Goal: Task Accomplishment & Management: Use online tool/utility

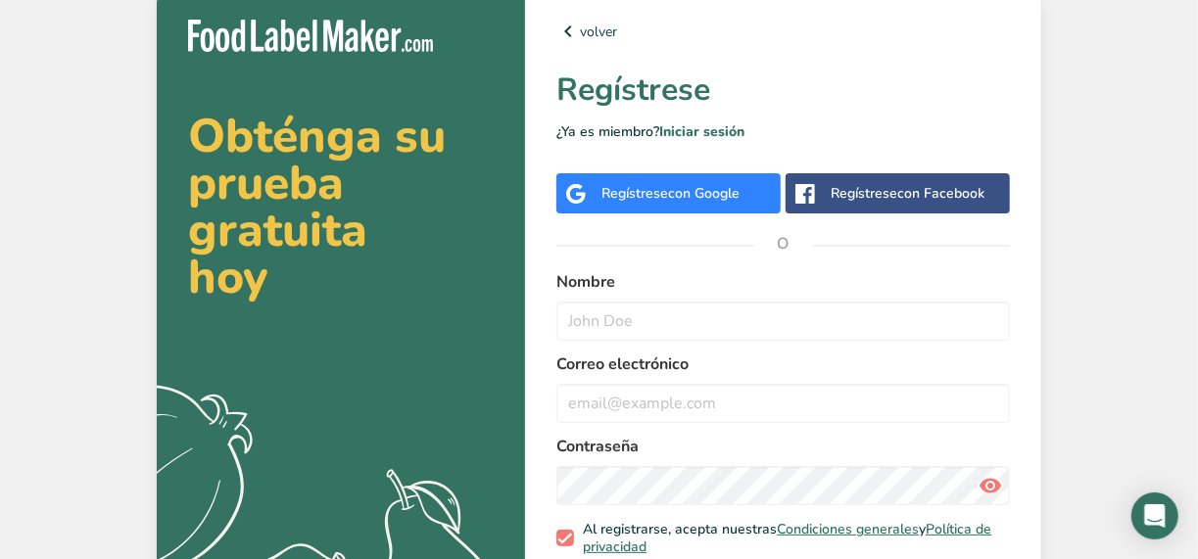
click at [655, 202] on div "Regístrese con Google" at bounding box center [671, 193] width 138 height 21
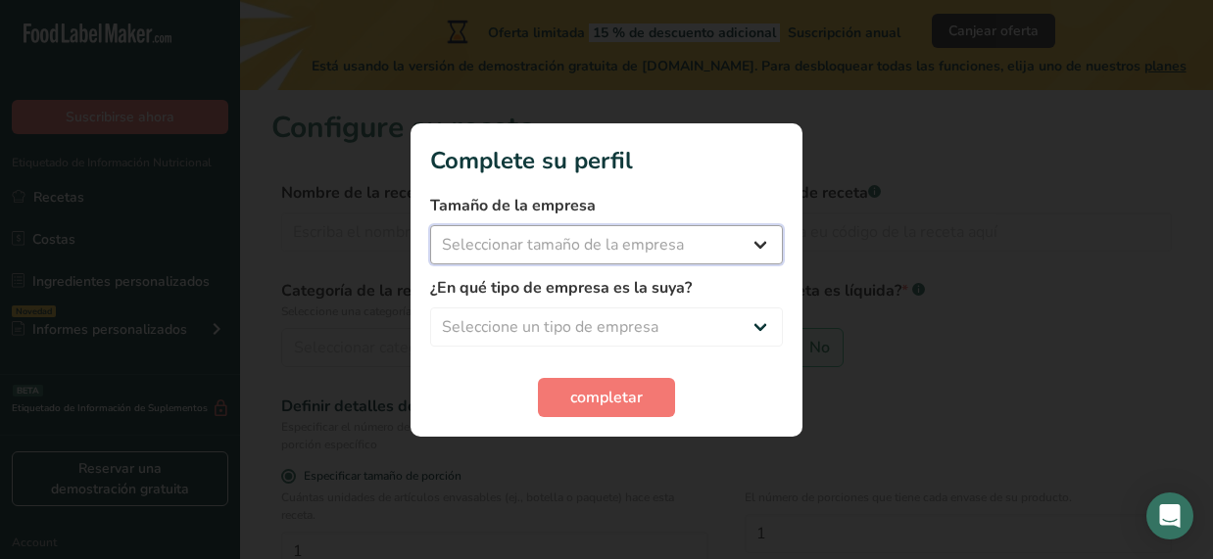
click at [550, 242] on select "Seleccionar tamaño de la empresa Menos de 10 empleados De 10 a 50 empleados De …" at bounding box center [606, 244] width 353 height 39
select select "1"
click at [430, 225] on select "Seleccionar tamaño de la empresa Menos de 10 empleados De 10 a 50 empleados De …" at bounding box center [606, 244] width 353 height 39
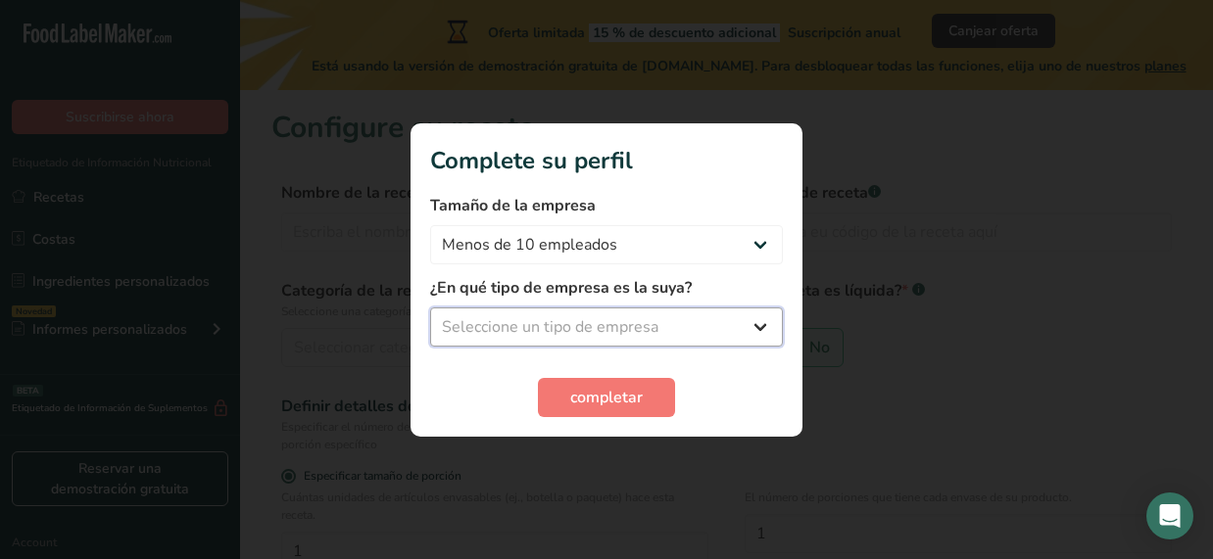
click at [512, 313] on select "Seleccione un tipo de empresa Fabricante de alimentos envasados Restaurante y c…" at bounding box center [606, 327] width 353 height 39
select select "8"
click at [430, 308] on select "Seleccione un tipo de empresa Fabricante de alimentos envasados Restaurante y c…" at bounding box center [606, 327] width 353 height 39
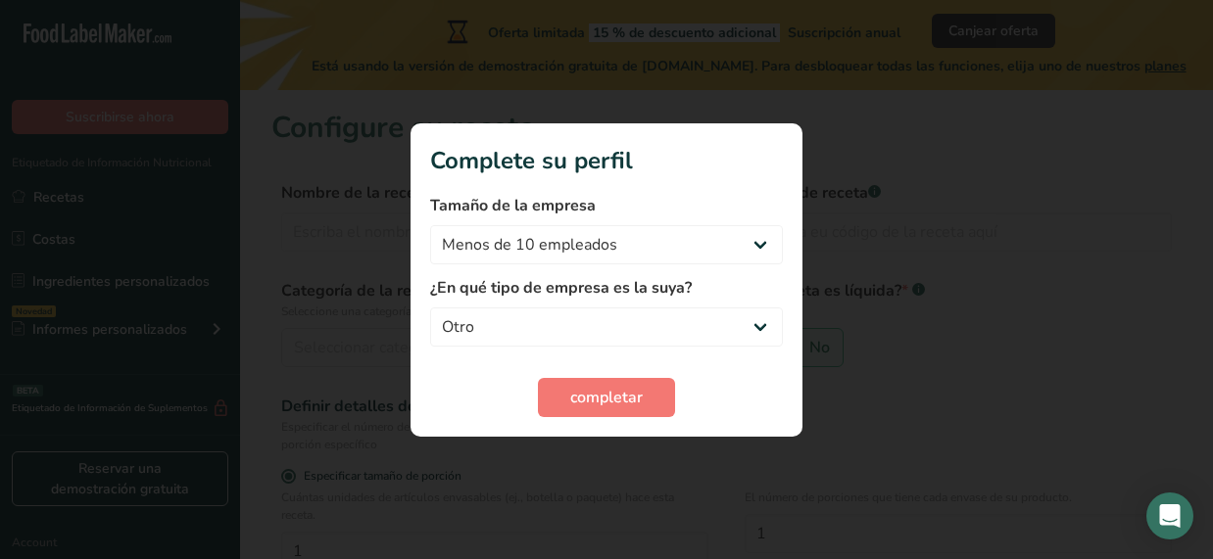
click at [531, 365] on form "Tamaño de la empresa Menos de 10 empleados De 10 a 50 empleados De 51 a 500 emp…" at bounding box center [606, 305] width 353 height 223
click at [563, 395] on button "completar" at bounding box center [606, 397] width 137 height 39
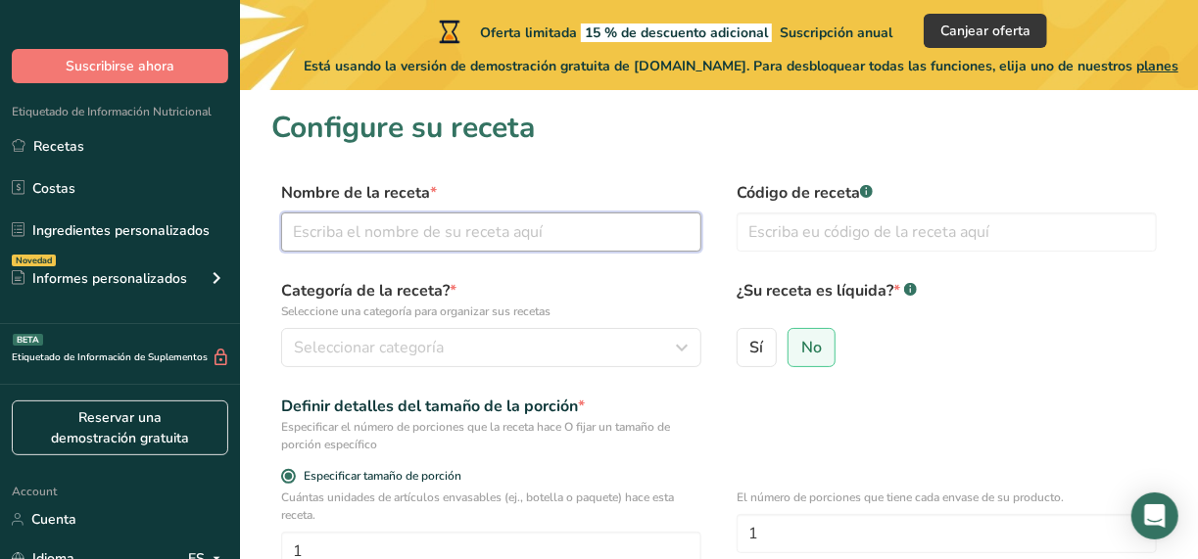
click at [590, 234] on input "text" at bounding box center [491, 232] width 420 height 39
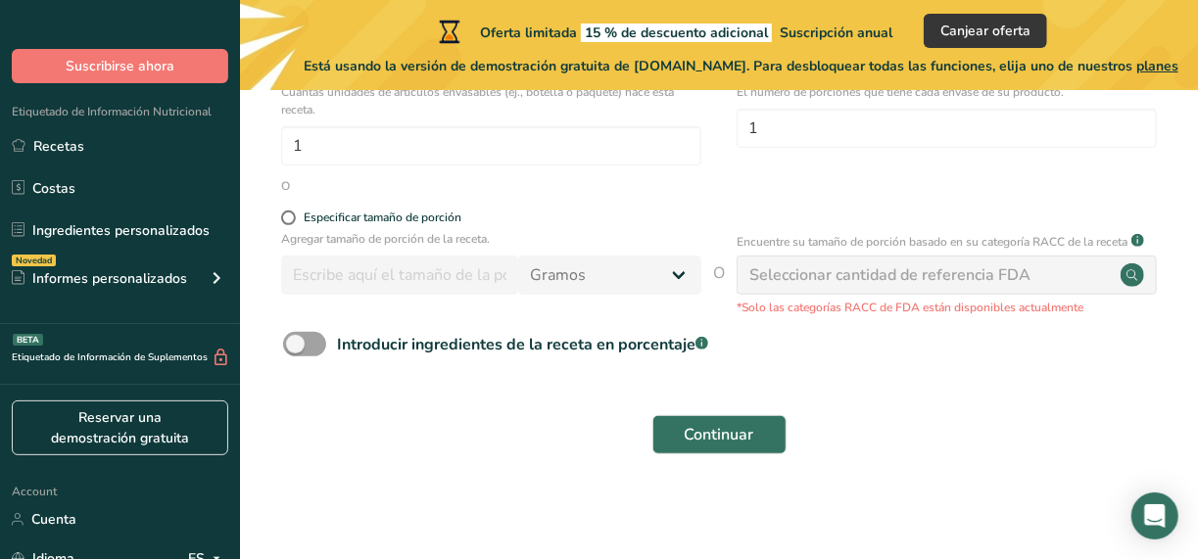
scroll to position [406, 0]
click at [705, 423] on span "Continuar" at bounding box center [720, 435] width 70 height 24
click at [864, 277] on div "Seleccionar cantidad de referencia FDA" at bounding box center [890, 276] width 281 height 24
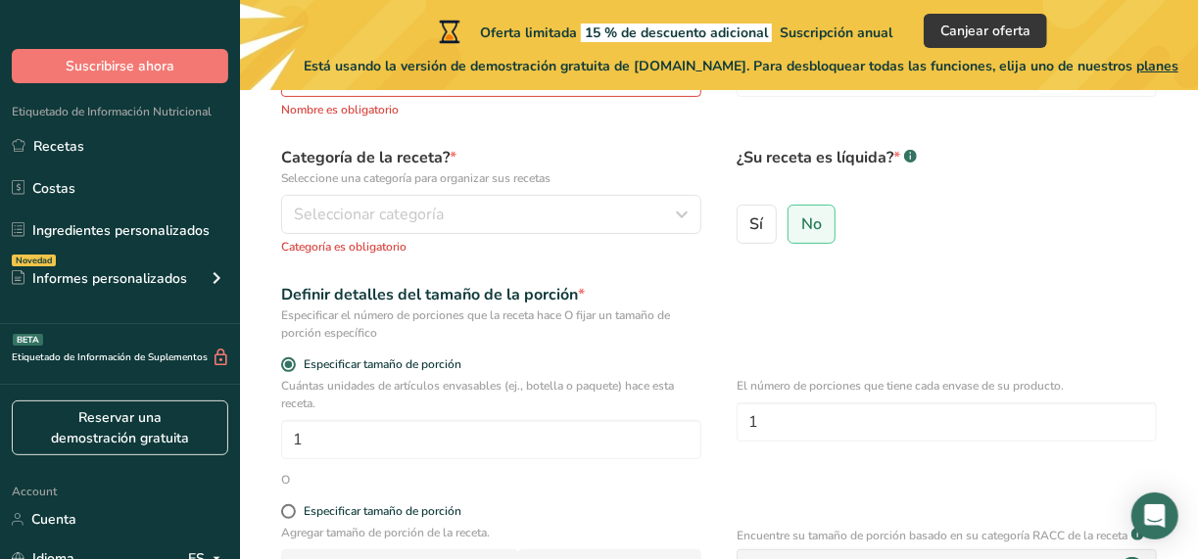
scroll to position [0, 0]
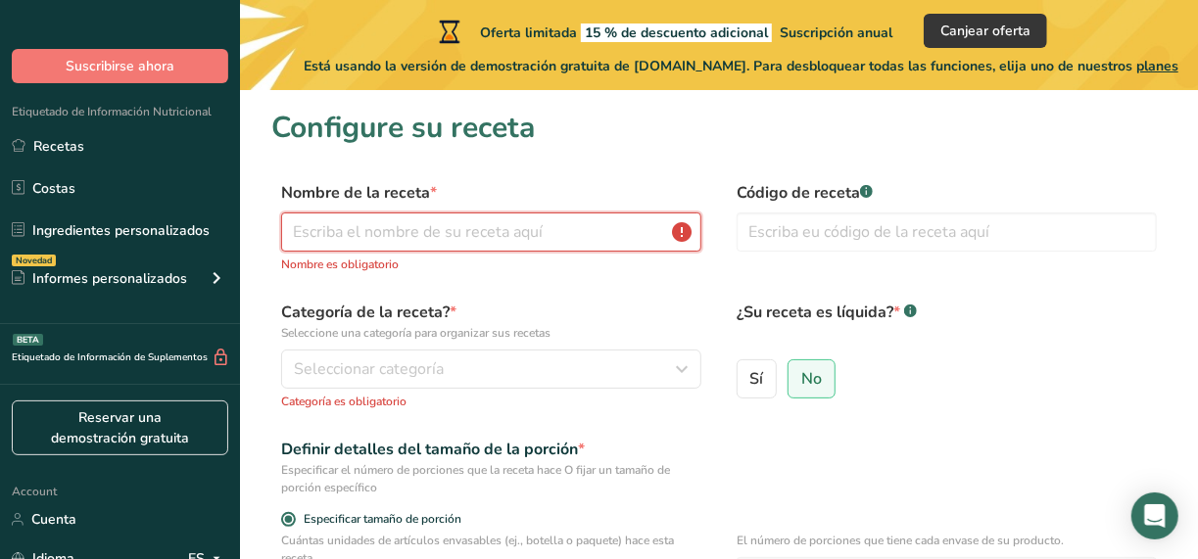
click at [535, 243] on input "text" at bounding box center [491, 232] width 420 height 39
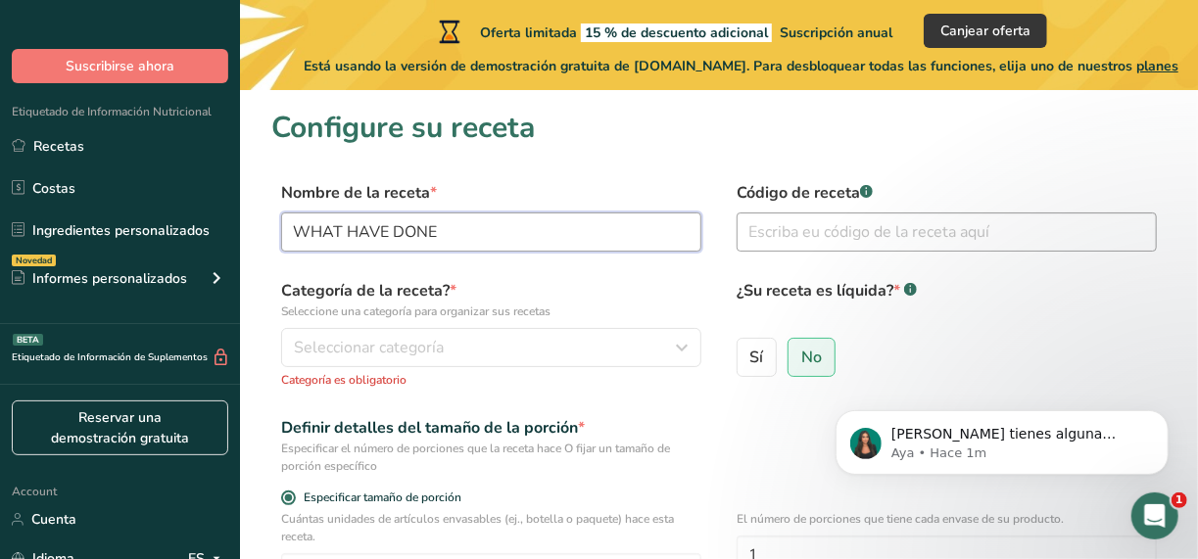
type input "WHAT HAVE DONE"
click at [863, 240] on input "text" at bounding box center [947, 232] width 420 height 39
type input "2"
type input "081325"
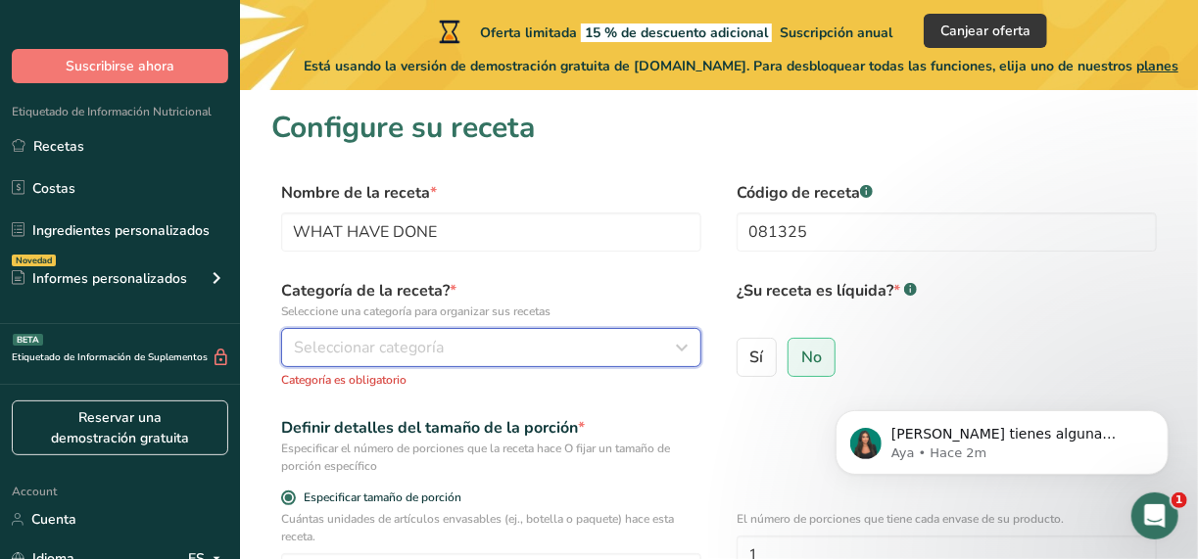
click at [335, 333] on button "Seleccionar categoría" at bounding box center [491, 347] width 420 height 39
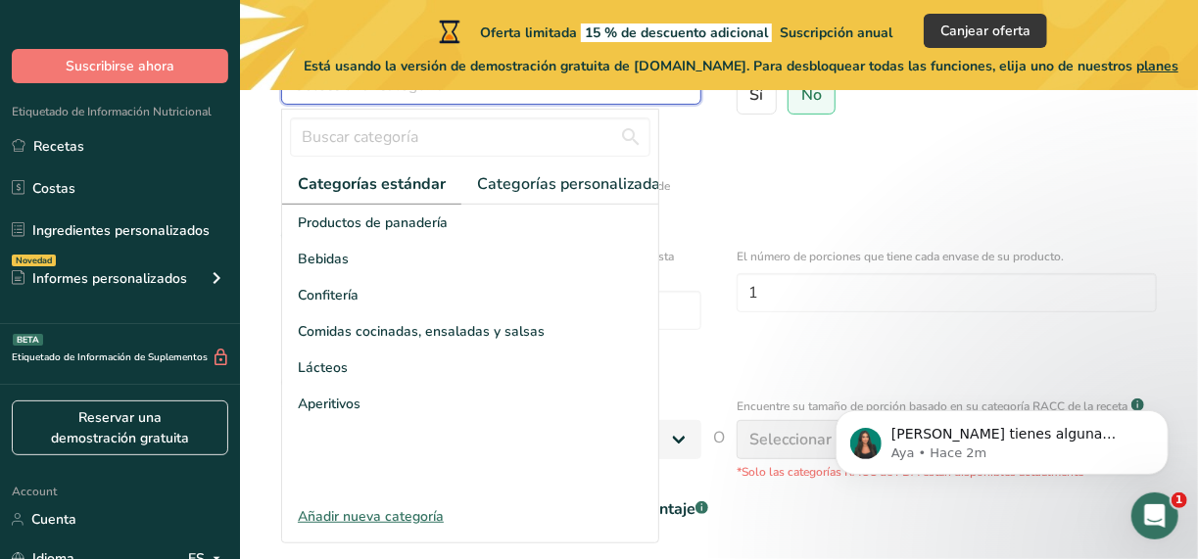
scroll to position [294, 0]
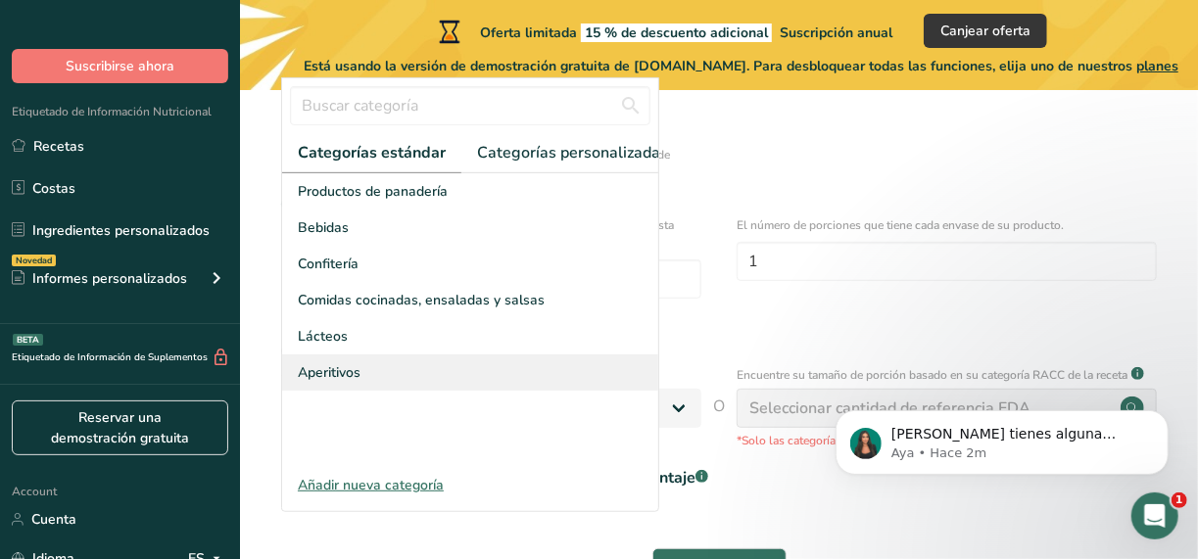
click at [491, 379] on div "Aperitivos" at bounding box center [470, 373] width 376 height 36
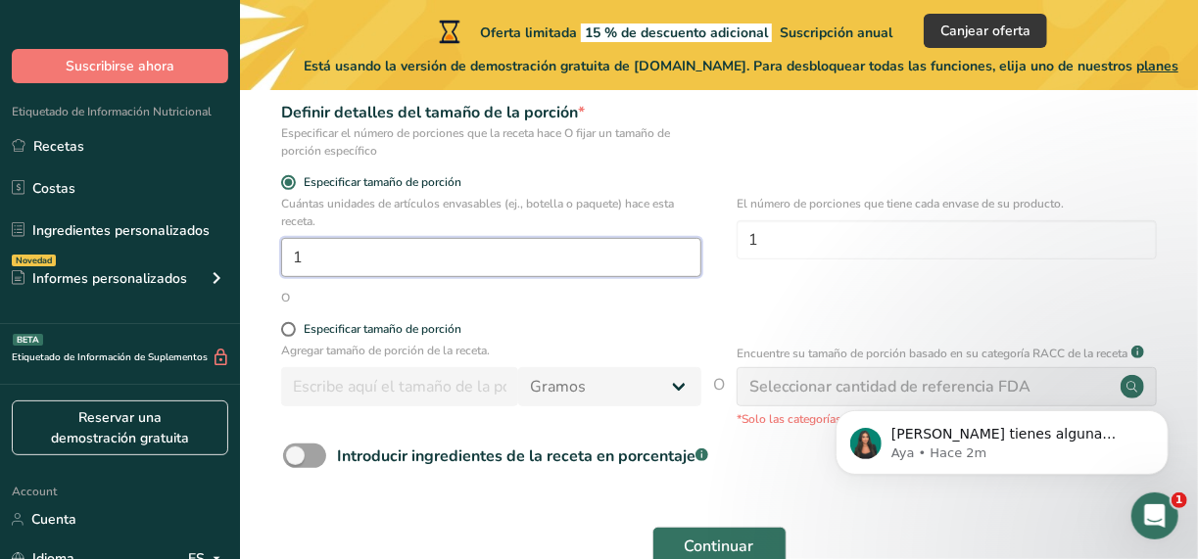
click at [511, 245] on input "1" at bounding box center [491, 257] width 420 height 39
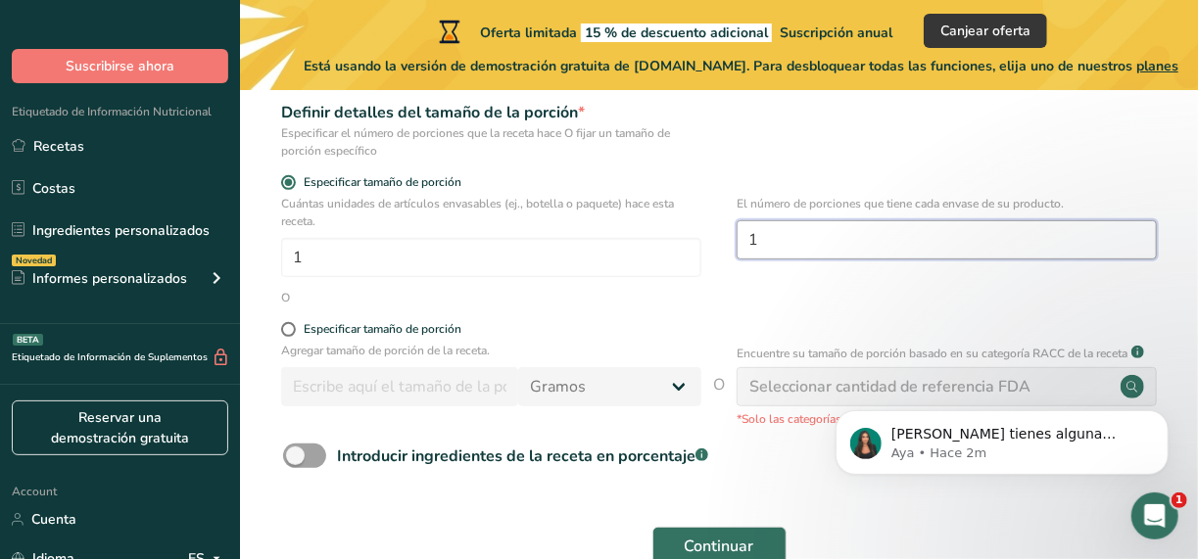
click at [859, 233] on input "1" at bounding box center [947, 239] width 420 height 39
type input "15"
click at [321, 325] on div "Especificar tamaño de porción" at bounding box center [383, 329] width 158 height 15
click at [294, 325] on input "Especificar tamaño de porción" at bounding box center [287, 329] width 13 height 13
radio input "true"
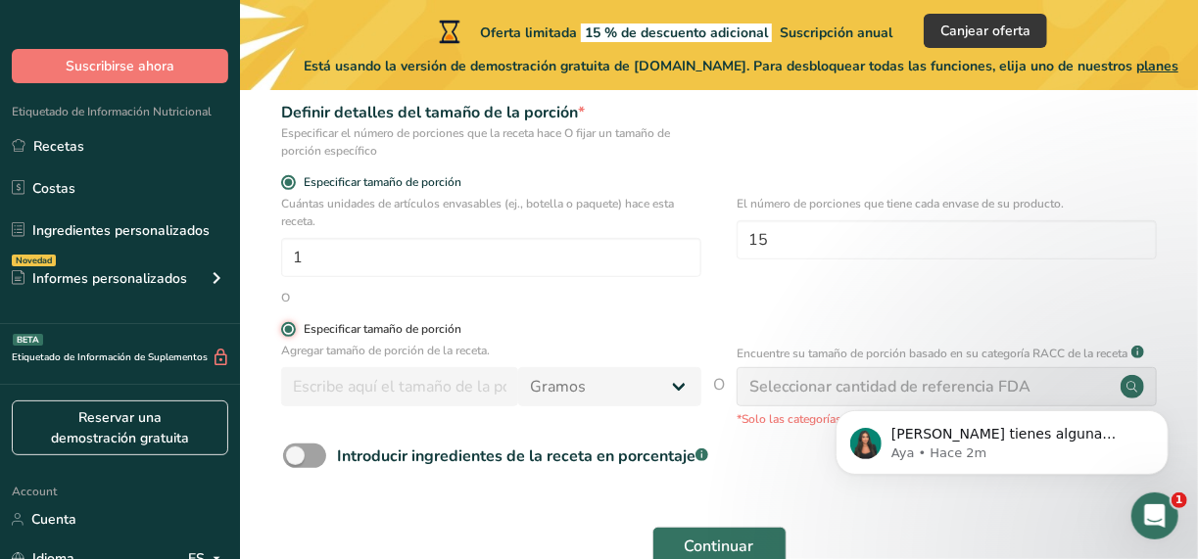
radio input "false"
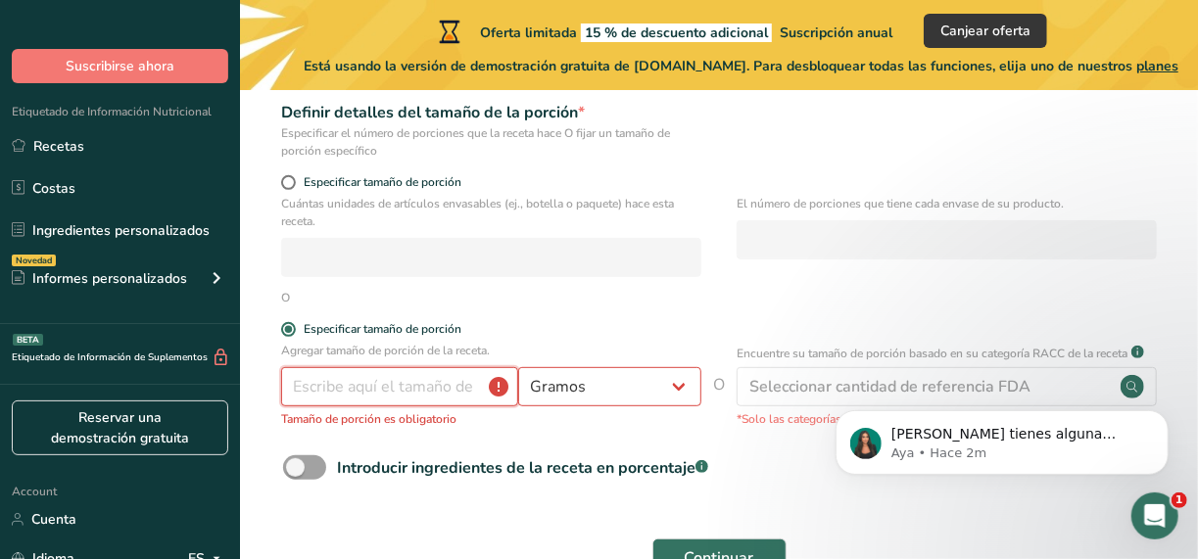
click at [402, 380] on input "number" at bounding box center [399, 386] width 237 height 39
click at [543, 378] on select "Gramos kg mg mcg libras onza litro mL onza líquida cucharada cucharadita taza C…" at bounding box center [609, 386] width 183 height 39
click at [313, 330] on div "Especificar tamaño de porción" at bounding box center [383, 329] width 158 height 15
click at [294, 330] on input "Especificar tamaño de porción" at bounding box center [287, 329] width 13 height 13
click at [294, 332] on label "Especificar tamaño de porción" at bounding box center [491, 329] width 420 height 15
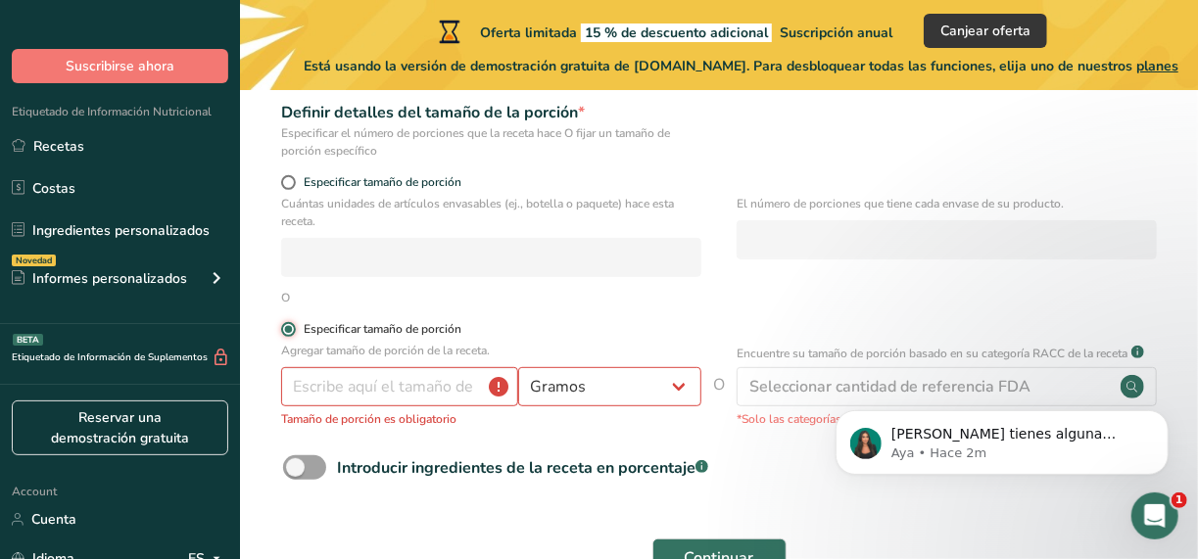
click at [294, 332] on input "Especificar tamaño de porción" at bounding box center [287, 329] width 13 height 13
click at [358, 297] on div "O" at bounding box center [719, 298] width 896 height 18
click at [370, 173] on form "Nombre de la receta * WHAT HAVE DONE Código de receta .a-a{fill:#347362;}.b-a{f…" at bounding box center [719, 250] width 896 height 727
click at [366, 174] on form "Nombre de la receta * WHAT HAVE DONE Código de receta .a-a{fill:#347362;}.b-a{f…" at bounding box center [719, 250] width 896 height 727
click at [359, 184] on span "Especificar tamaño de porción" at bounding box center [379, 182] width 166 height 15
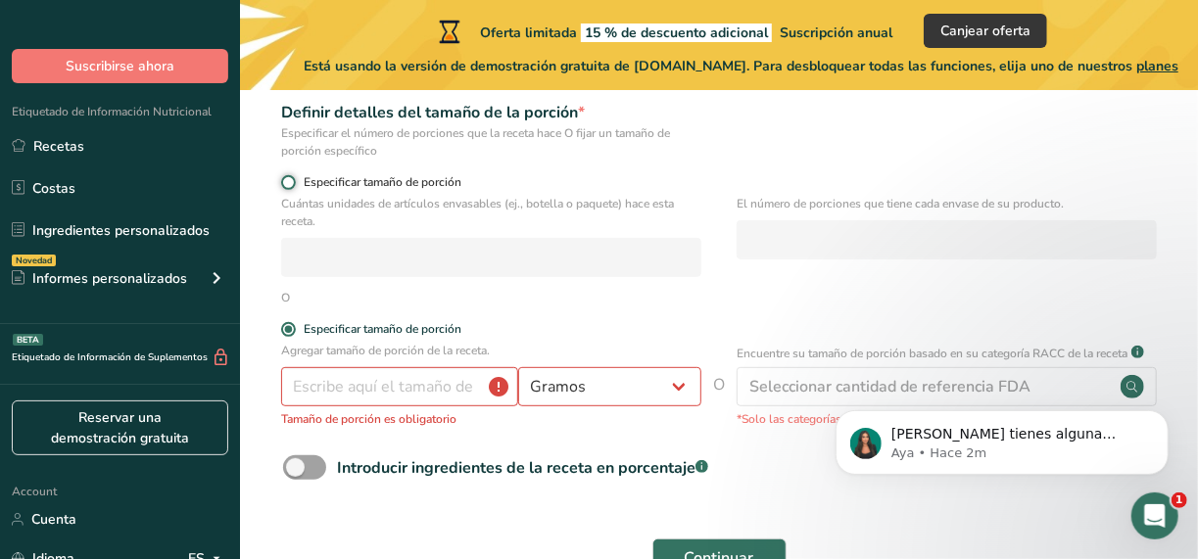
click at [294, 184] on input "Especificar tamaño de porción" at bounding box center [287, 182] width 13 height 13
radio input "true"
radio input "false"
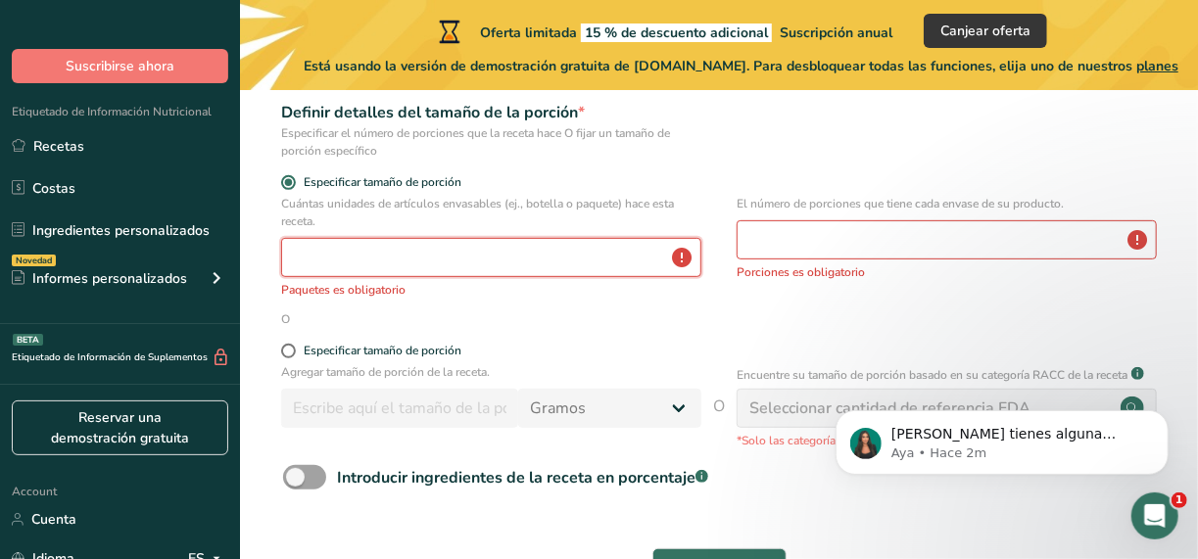
click at [360, 239] on input "number" at bounding box center [491, 257] width 420 height 39
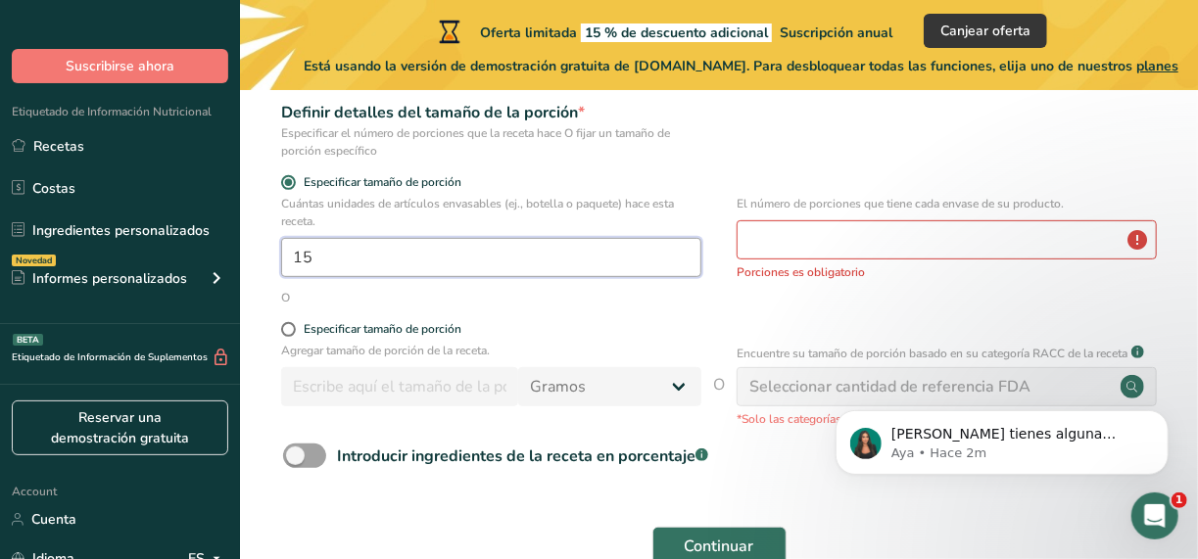
type input "15"
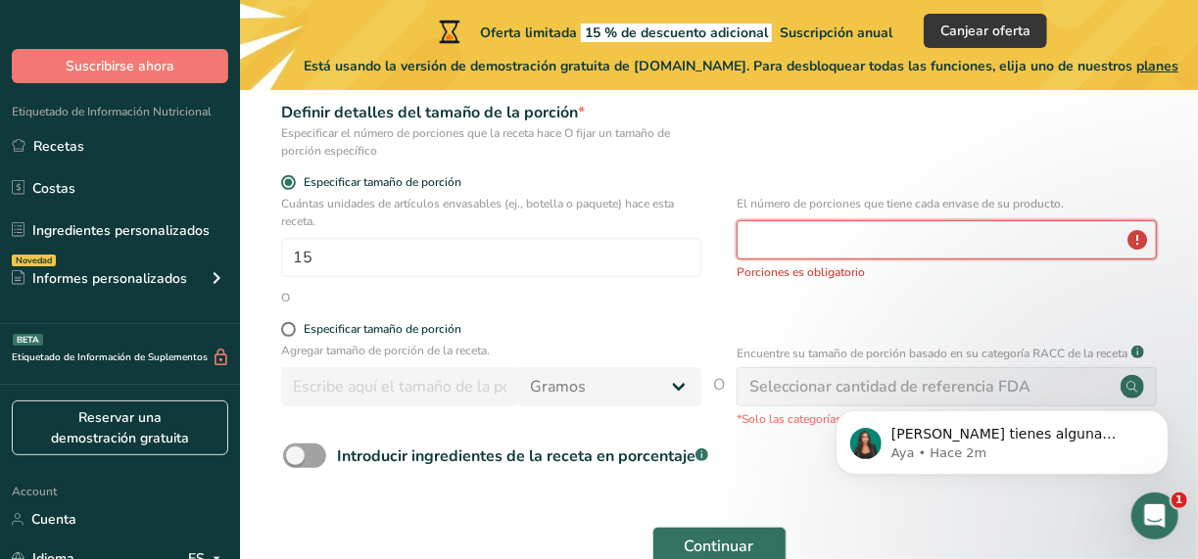
click at [926, 233] on input "number" at bounding box center [947, 239] width 420 height 39
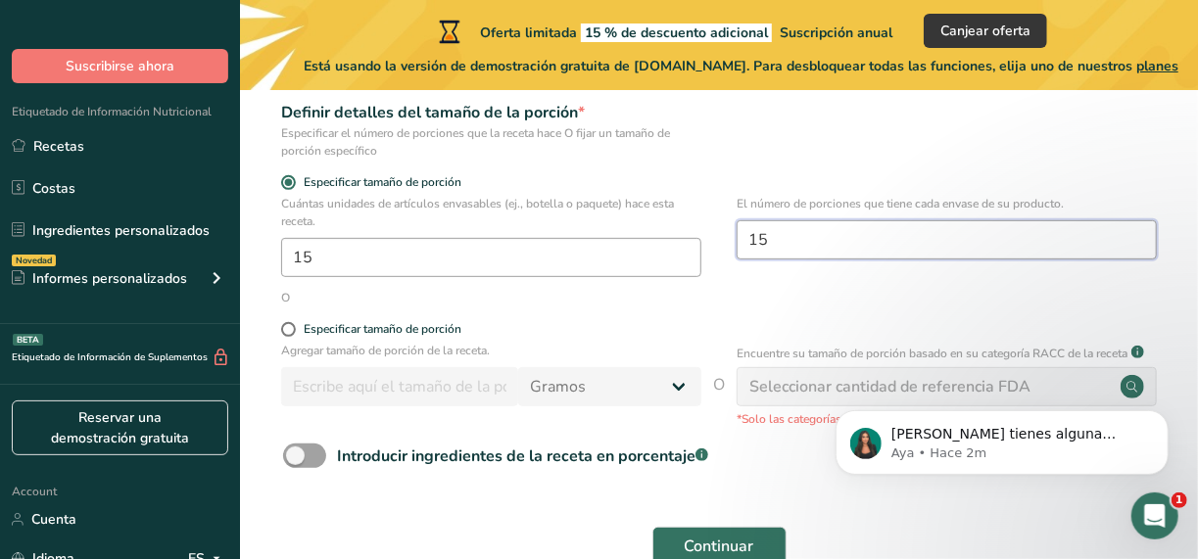
type input "15"
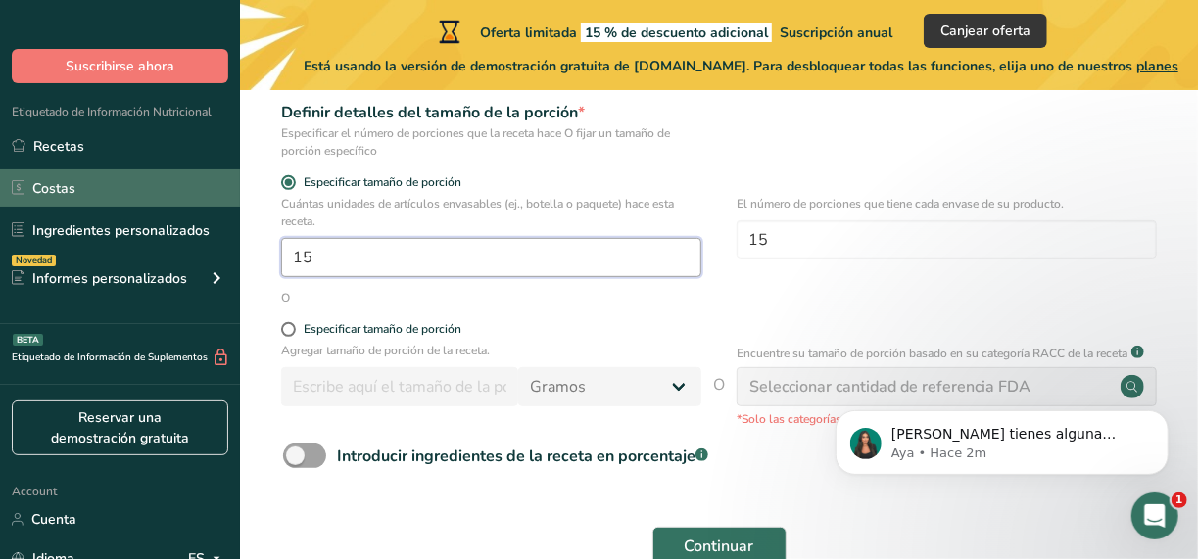
drag, startPoint x: 393, startPoint y: 241, endPoint x: 82, endPoint y: 177, distance: 317.1
click at [108, 215] on div ".a-20{fill:#fff;} Suscribirse ahora Etiquetado de Información Nutricional Recet…" at bounding box center [599, 201] width 1198 height 991
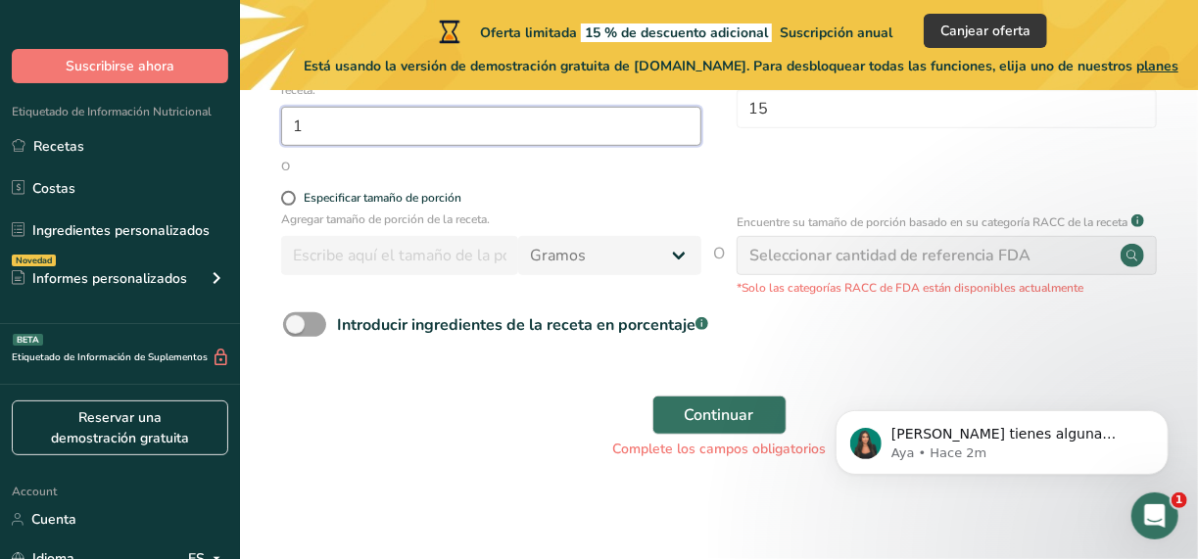
scroll to position [431, 0]
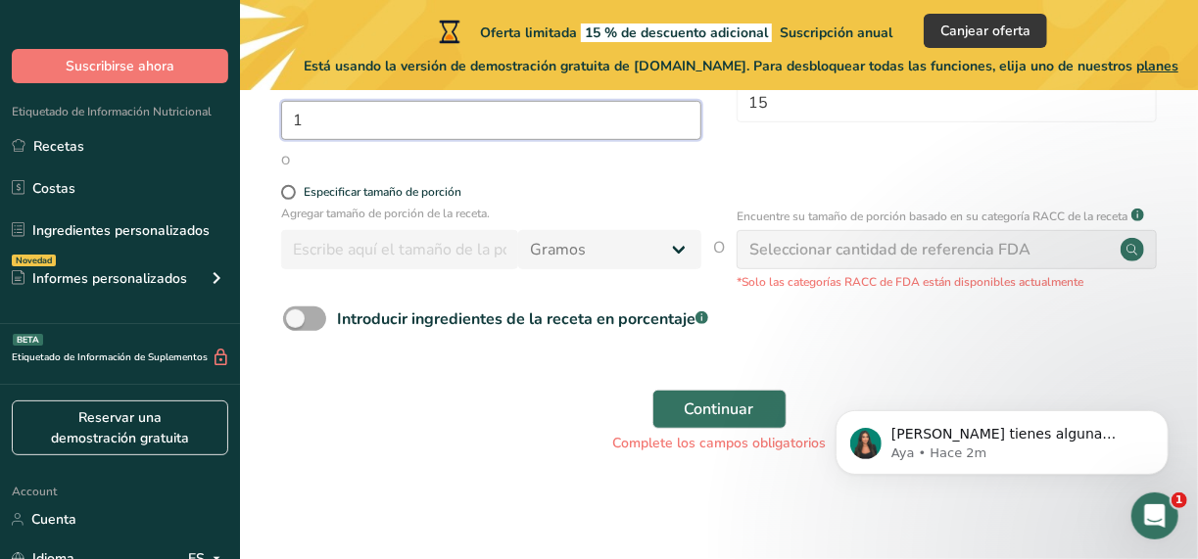
type input "1"
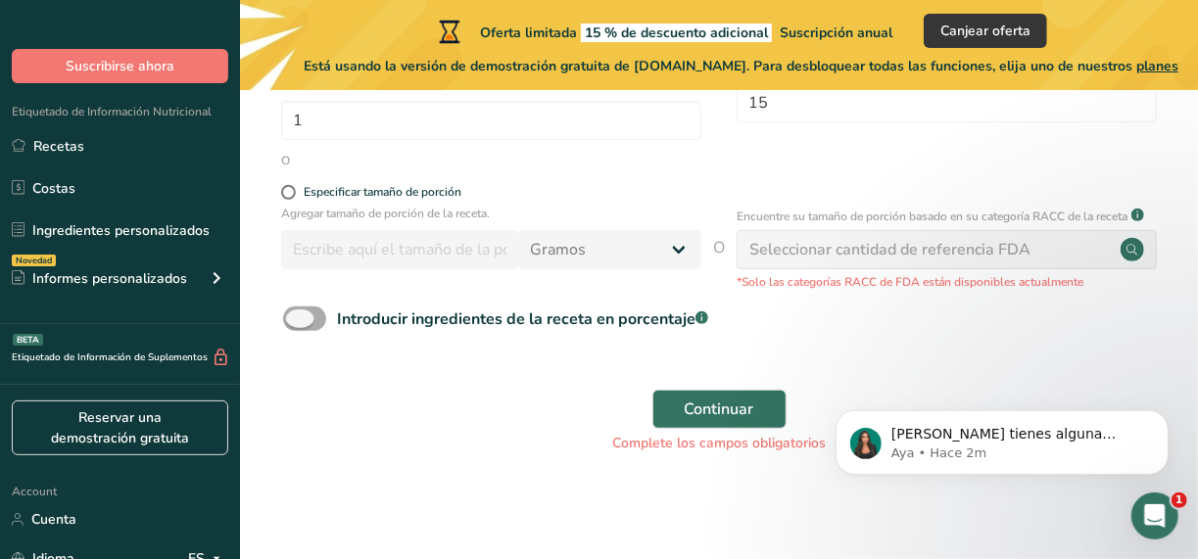
click at [317, 328] on span at bounding box center [304, 319] width 43 height 24
click at [296, 325] on input "Introducir ingredientes de la receta en porcentaje .a-a{fill:#347362;}.b-a{fill…" at bounding box center [289, 319] width 13 height 13
checkbox input "true"
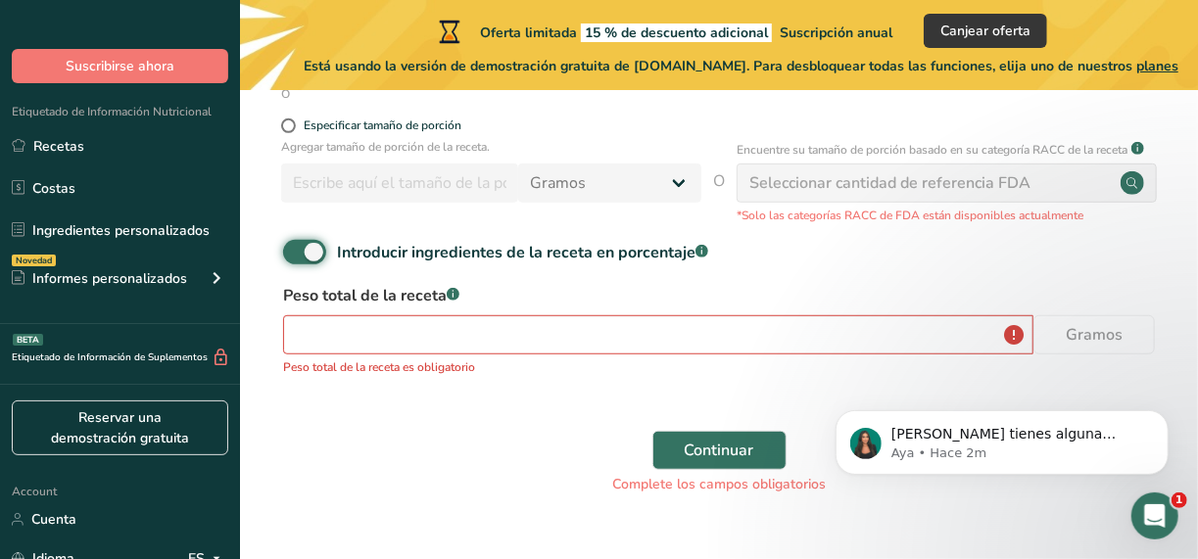
scroll to position [529, 0]
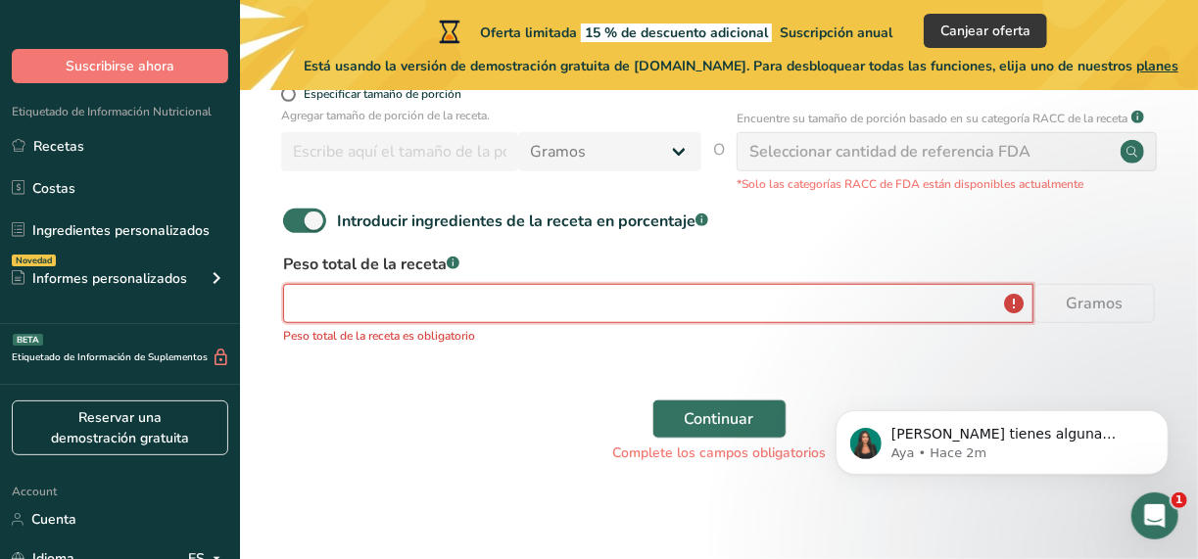
click at [424, 306] on input "number" at bounding box center [658, 303] width 751 height 39
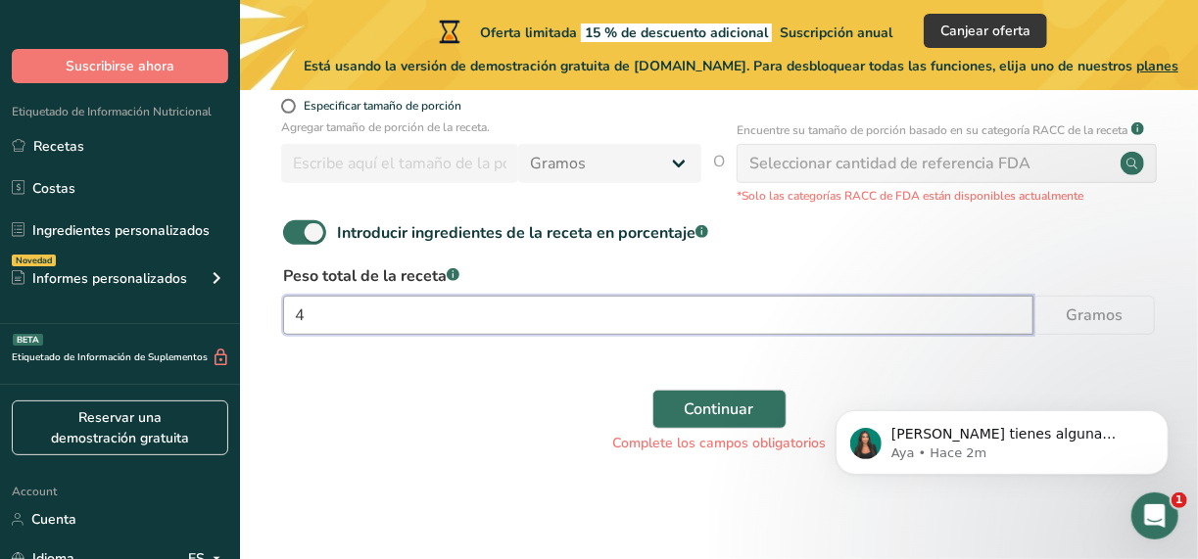
scroll to position [517, 0]
type input "41"
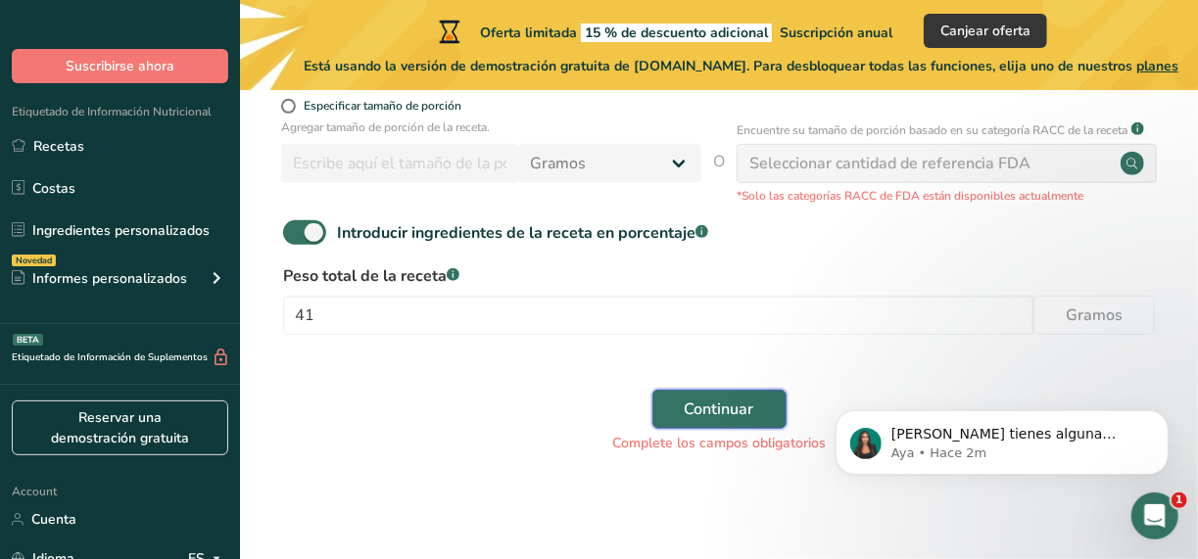
click at [725, 401] on span "Continuar" at bounding box center [720, 410] width 70 height 24
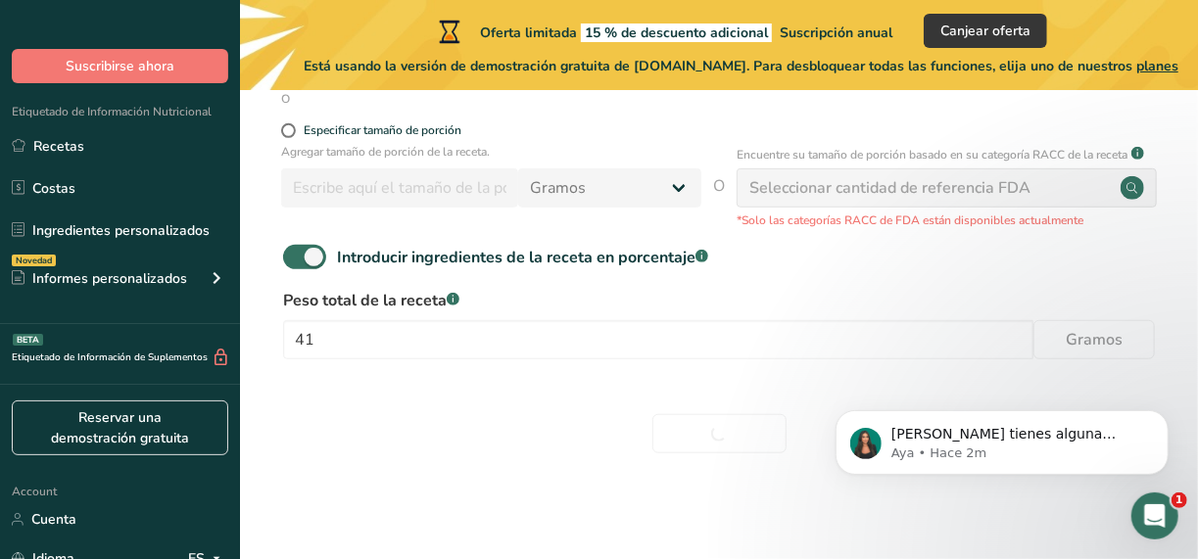
scroll to position [492, 0]
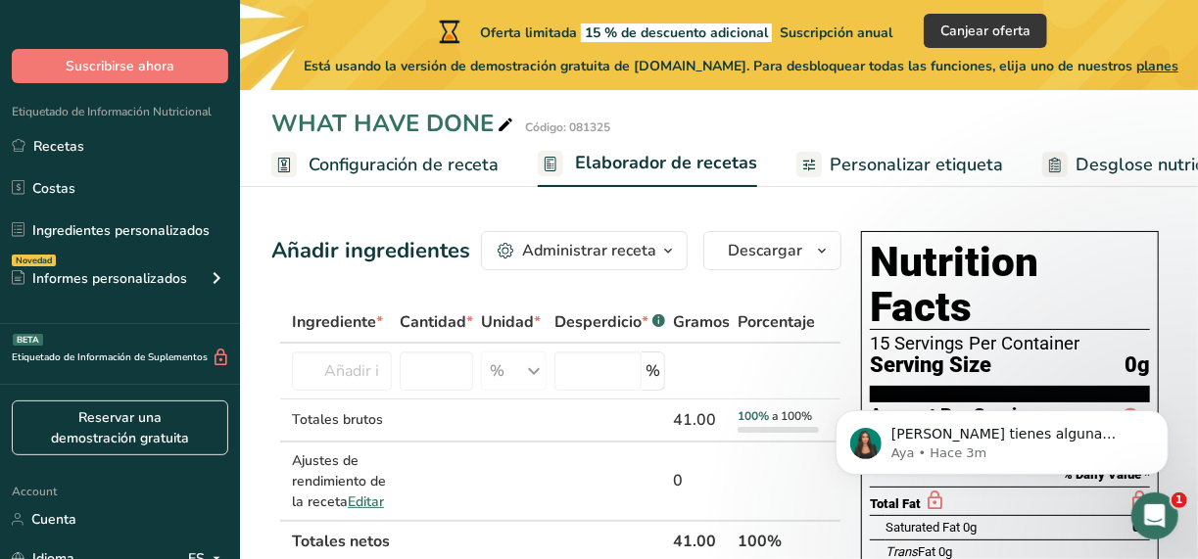
click at [607, 252] on div "Administrar receta" at bounding box center [589, 251] width 134 height 24
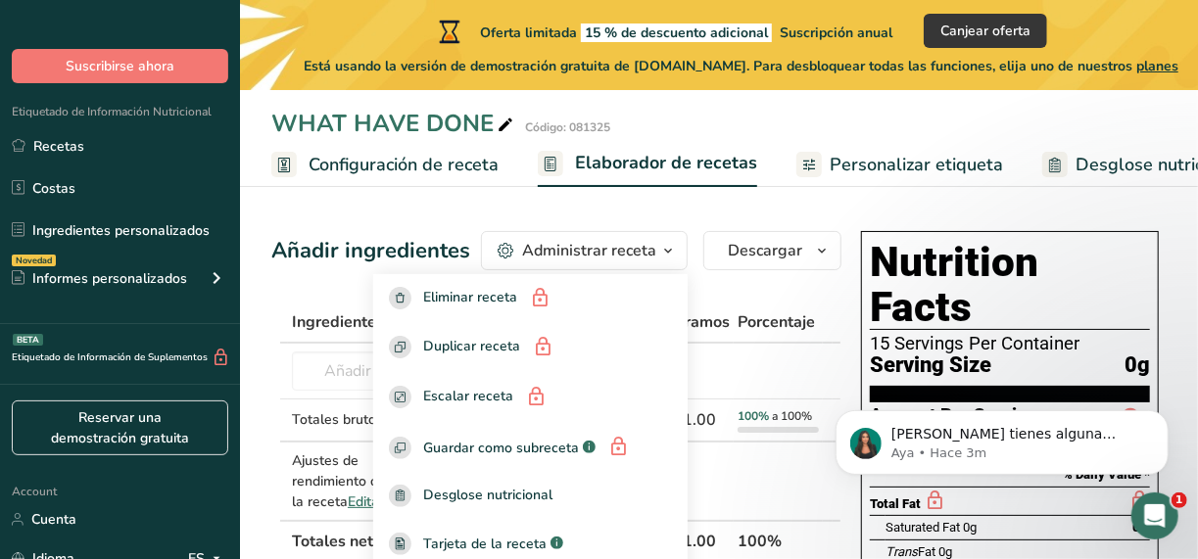
click at [607, 252] on div "Administrar receta" at bounding box center [589, 251] width 134 height 24
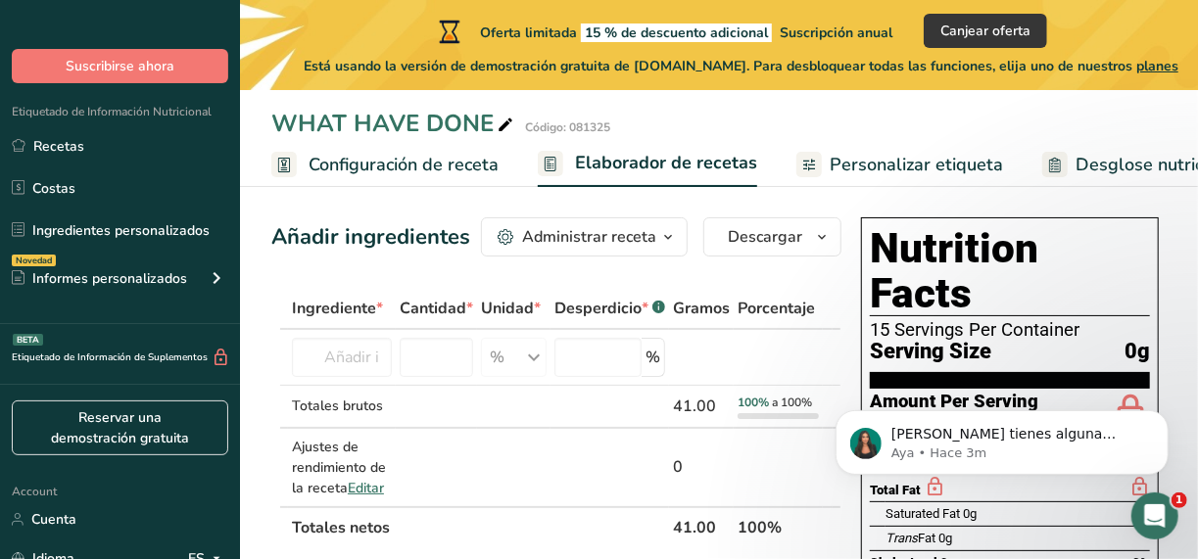
scroll to position [98, 0]
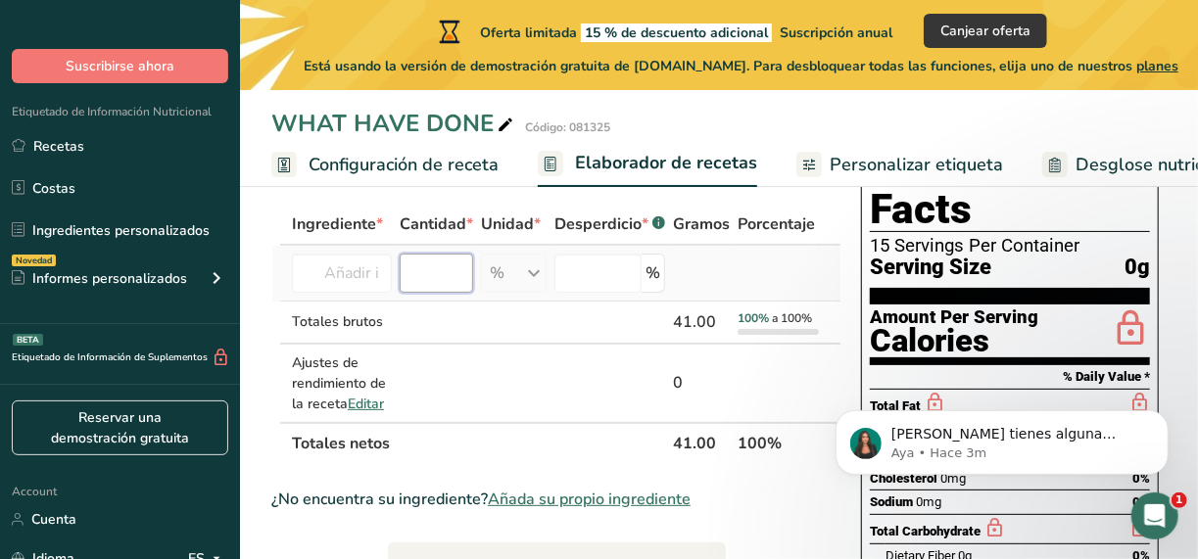
click at [464, 291] on input "number" at bounding box center [436, 273] width 73 height 39
click at [375, 277] on input "text" at bounding box center [342, 273] width 100 height 39
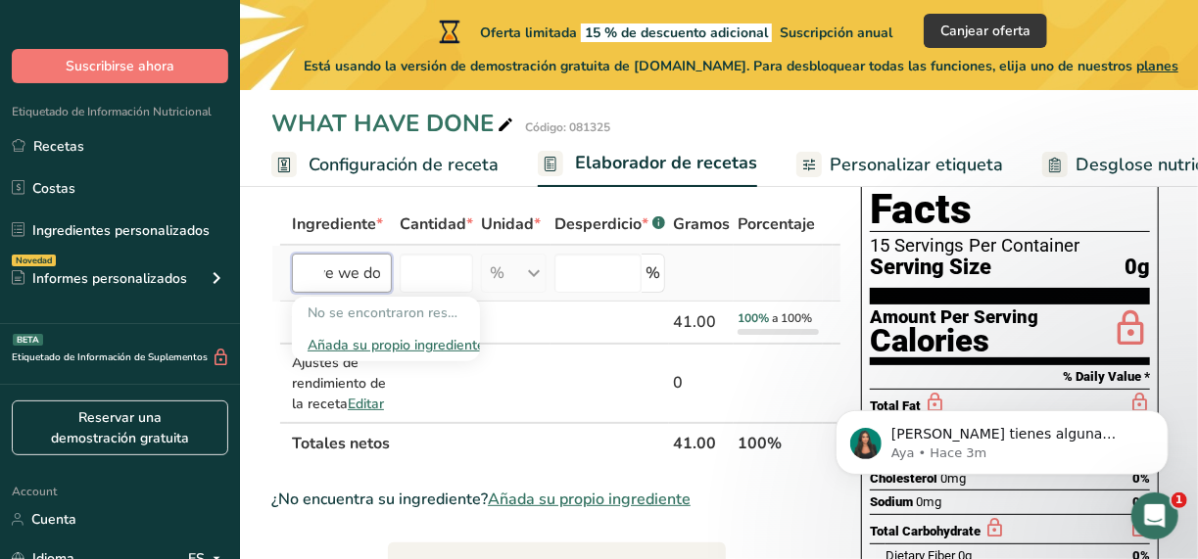
scroll to position [0, 84]
type input "What have we done"
click at [398, 344] on div "Añada su propio ingrediente" at bounding box center [386, 345] width 157 height 21
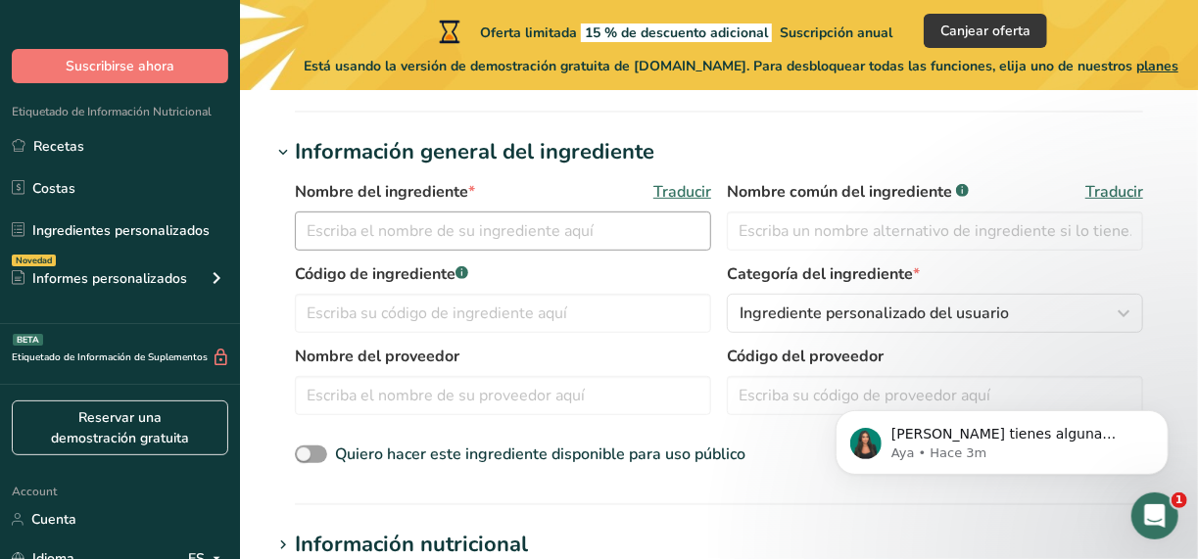
scroll to position [392, 0]
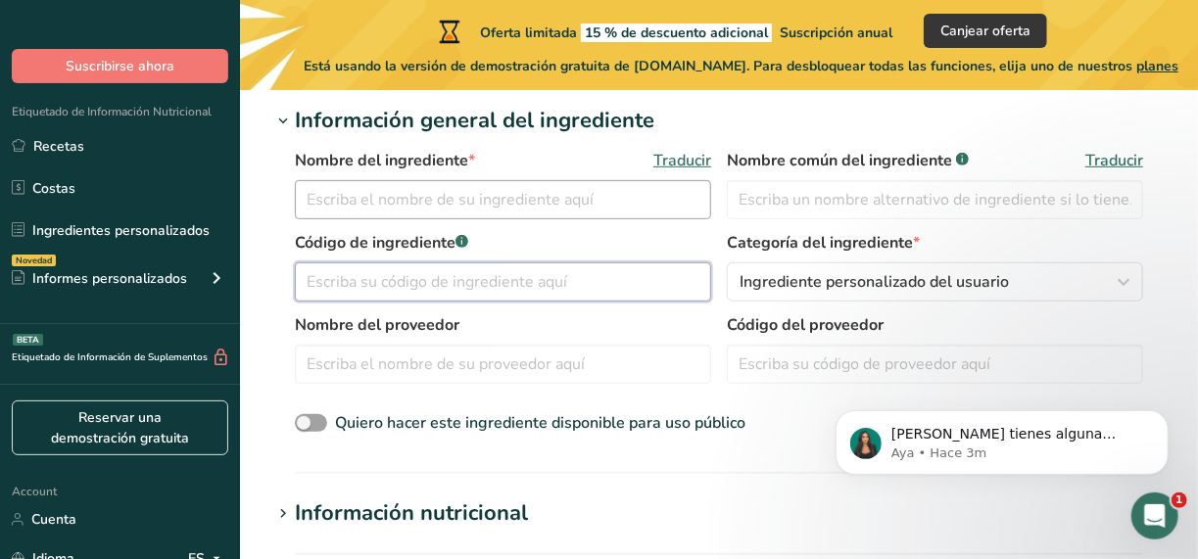
click at [389, 296] on input "text" at bounding box center [503, 282] width 416 height 39
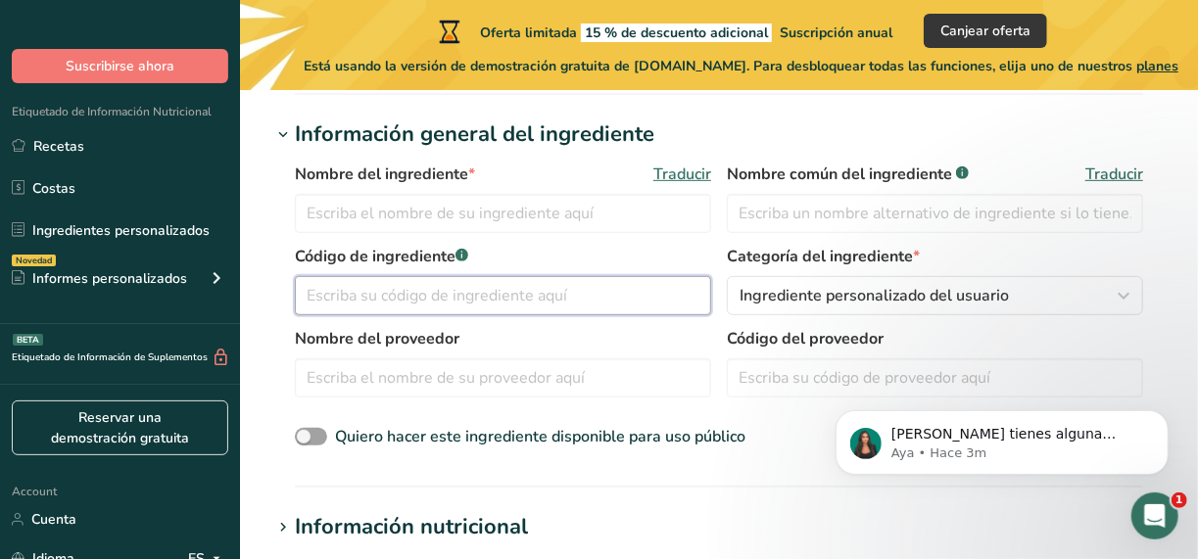
scroll to position [294, 0]
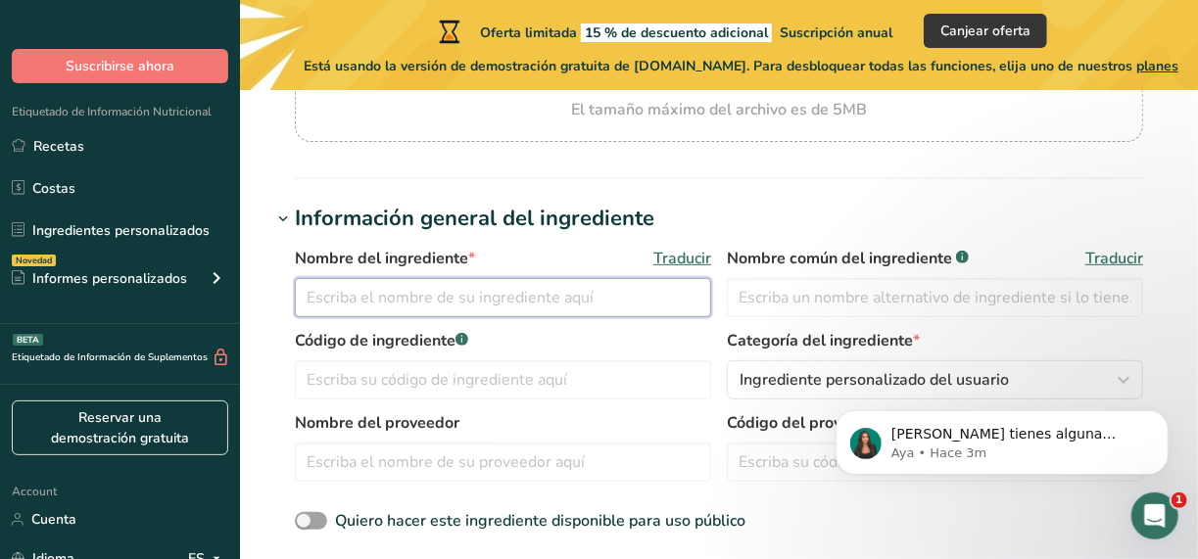
click at [407, 295] on input "text" at bounding box center [503, 297] width 416 height 39
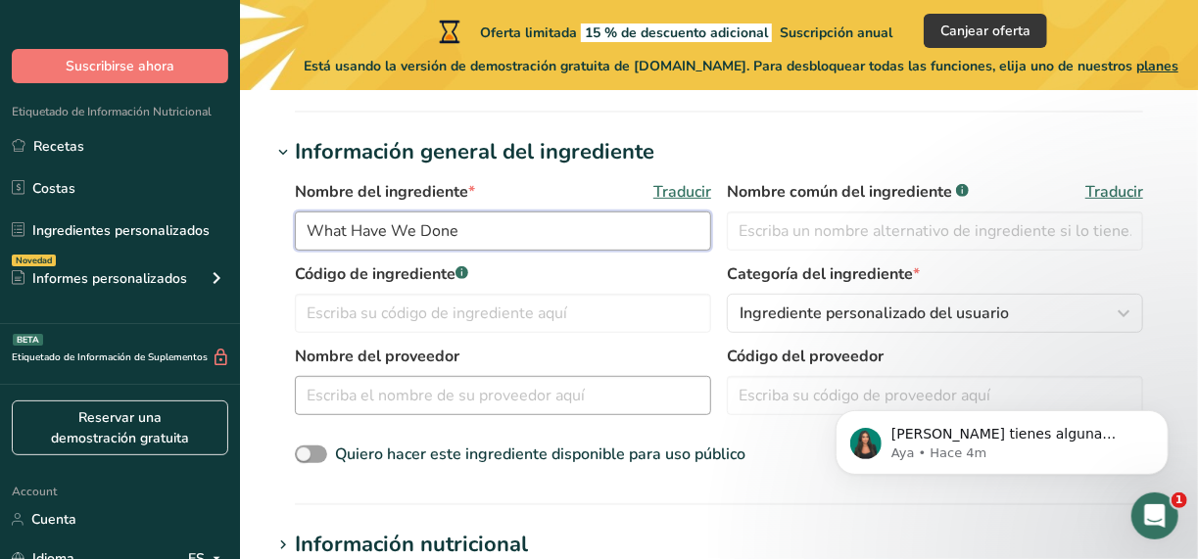
scroll to position [392, 0]
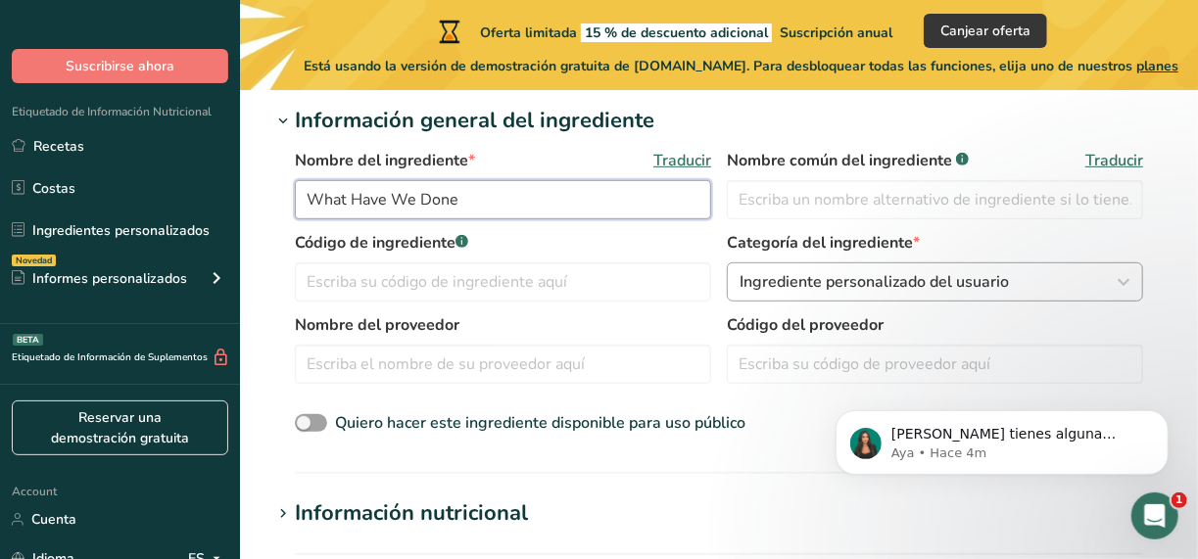
type input "What Have We Done"
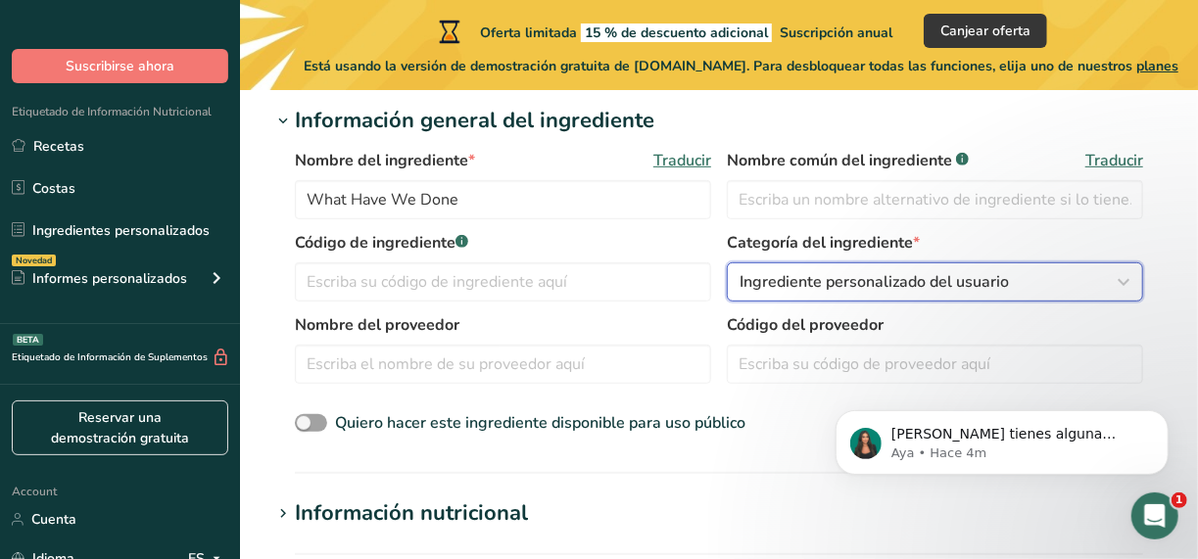
click at [762, 282] on span "Ingrediente personalizado del usuario" at bounding box center [874, 282] width 269 height 24
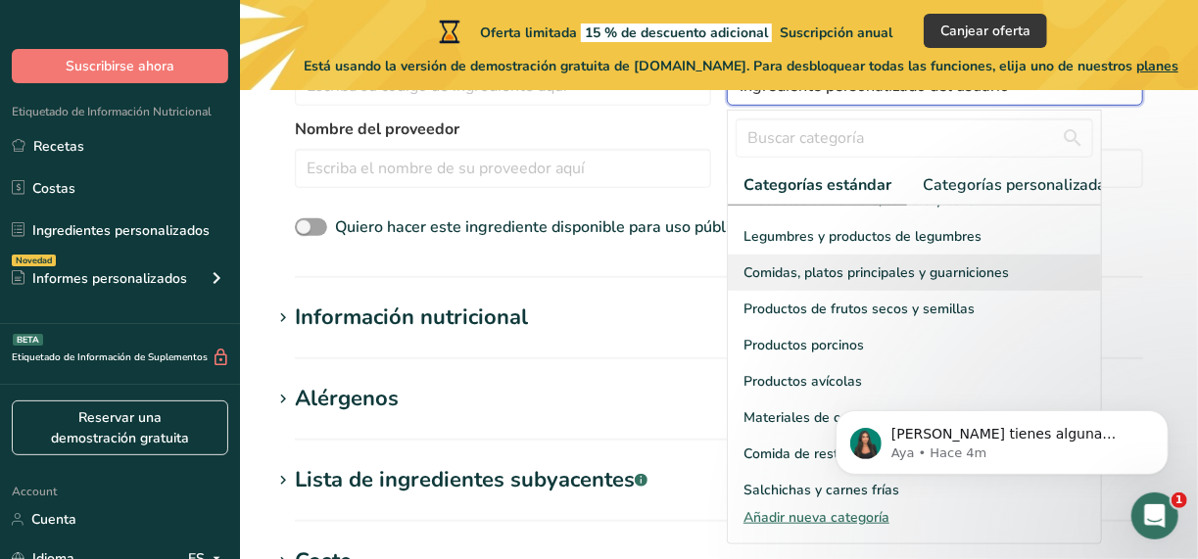
scroll to position [778, 0]
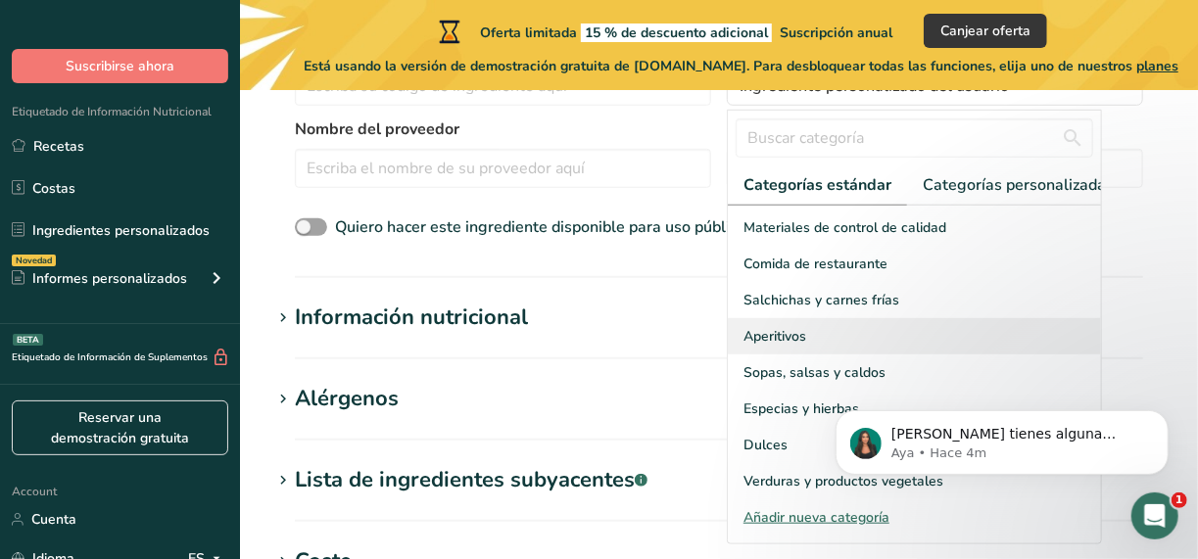
click at [778, 346] on span "Aperitivos" at bounding box center [775, 336] width 63 height 21
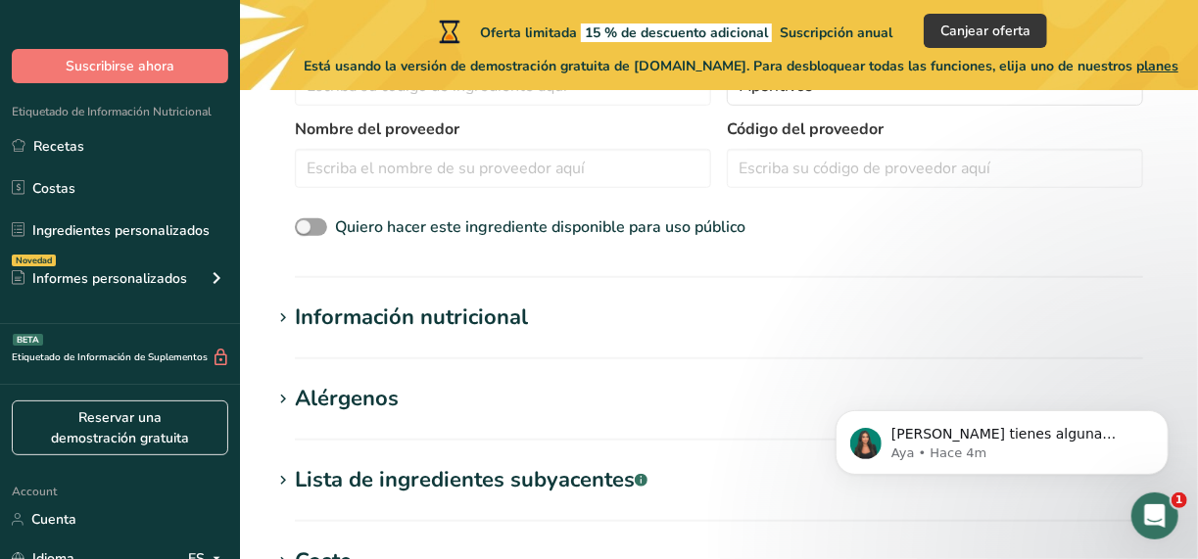
click at [429, 326] on div "Información nutricional" at bounding box center [411, 318] width 233 height 32
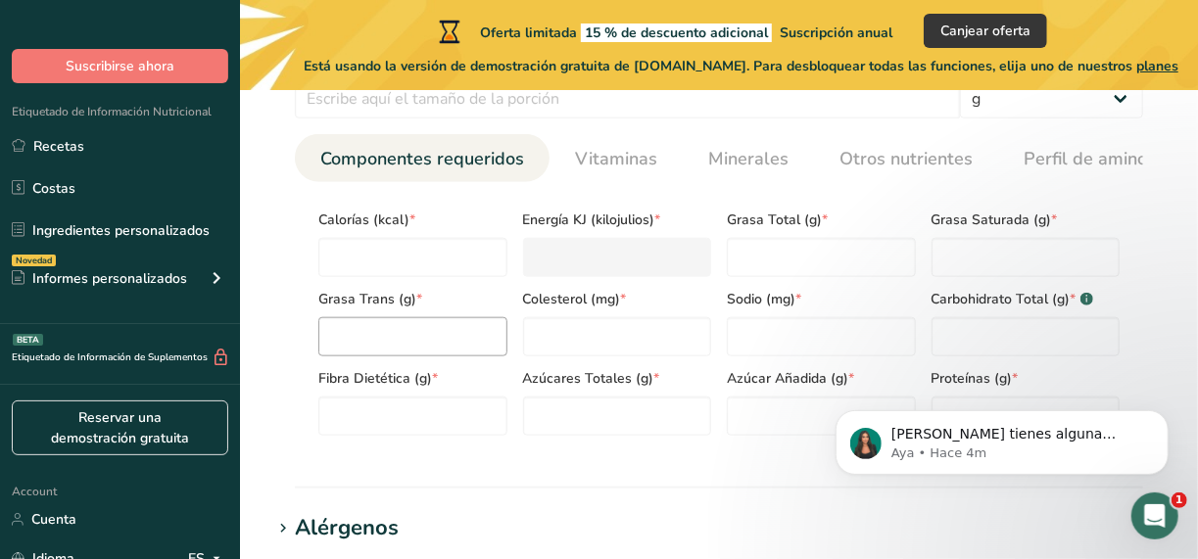
scroll to position [882, 0]
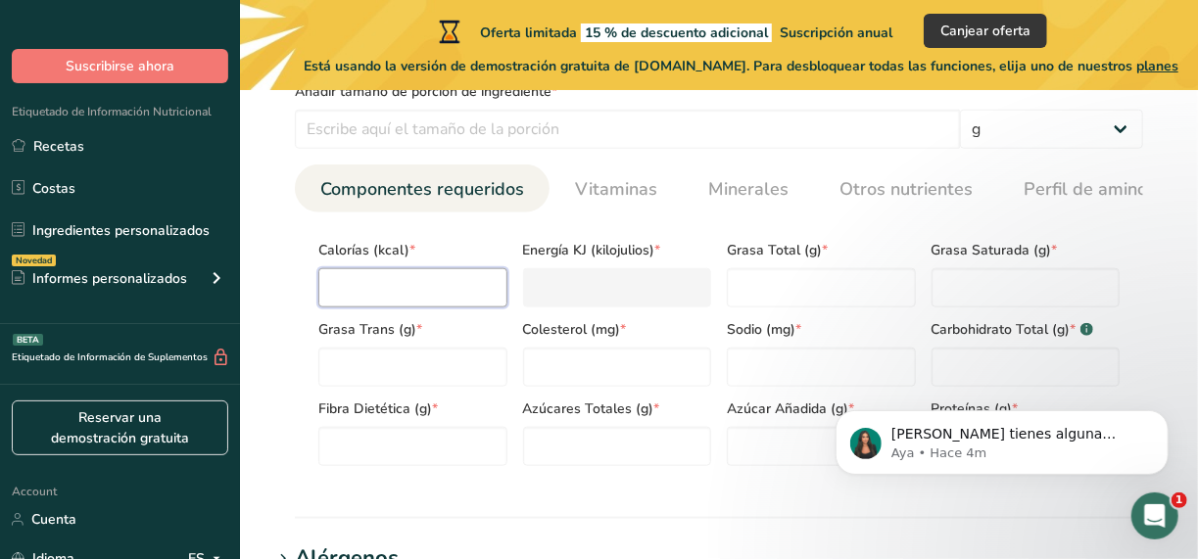
click at [453, 295] on input "number" at bounding box center [412, 287] width 189 height 39
type input "2"
type KJ "8.4"
type input "0"
type KJ "0"
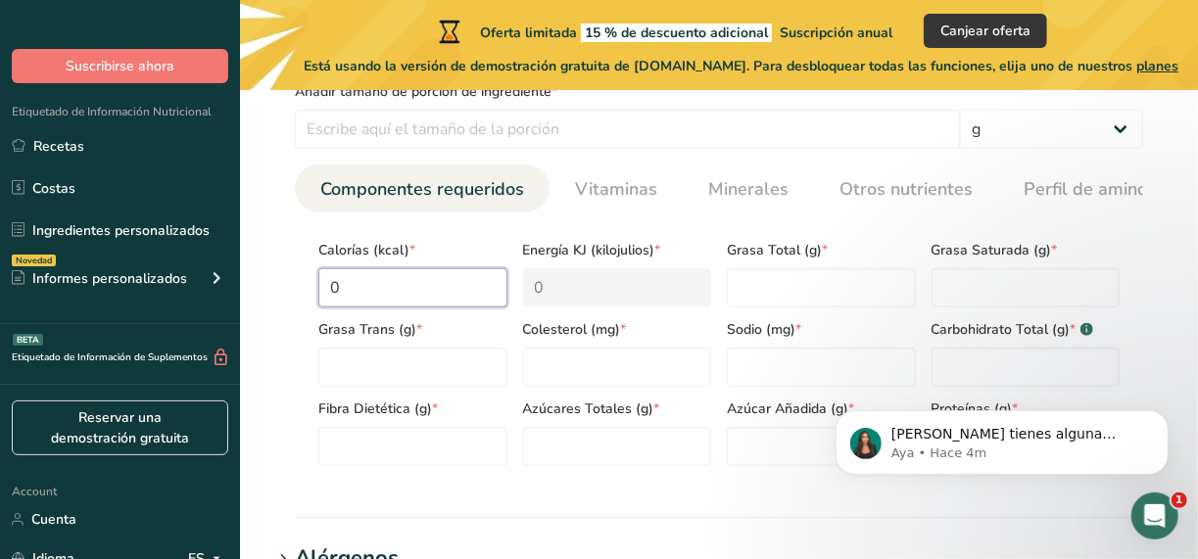
type input "2"
type KJ "8.4"
type input "22"
type KJ "92"
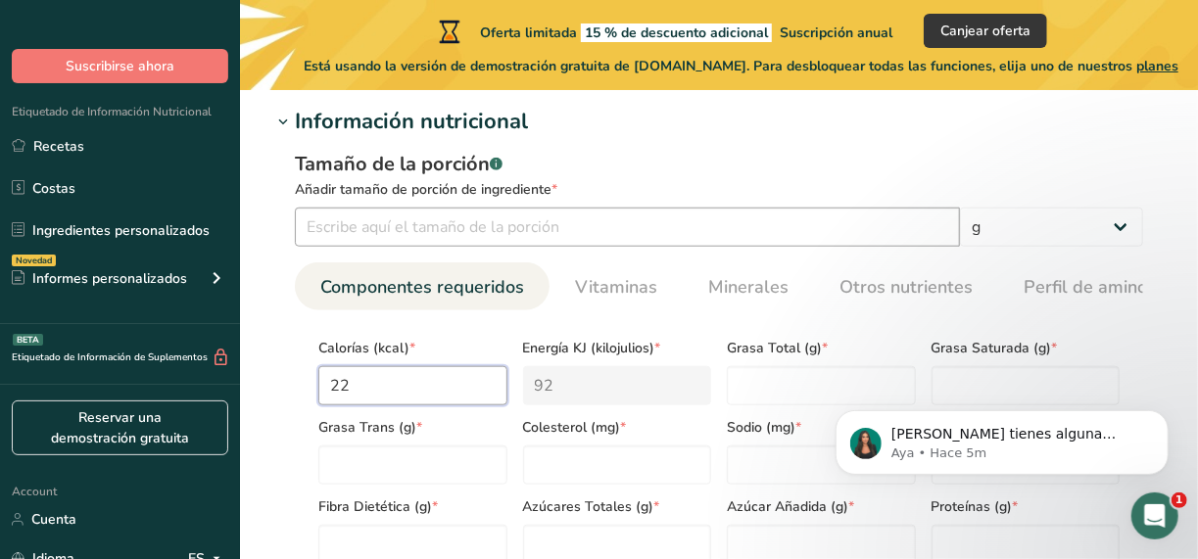
scroll to position [686, 0]
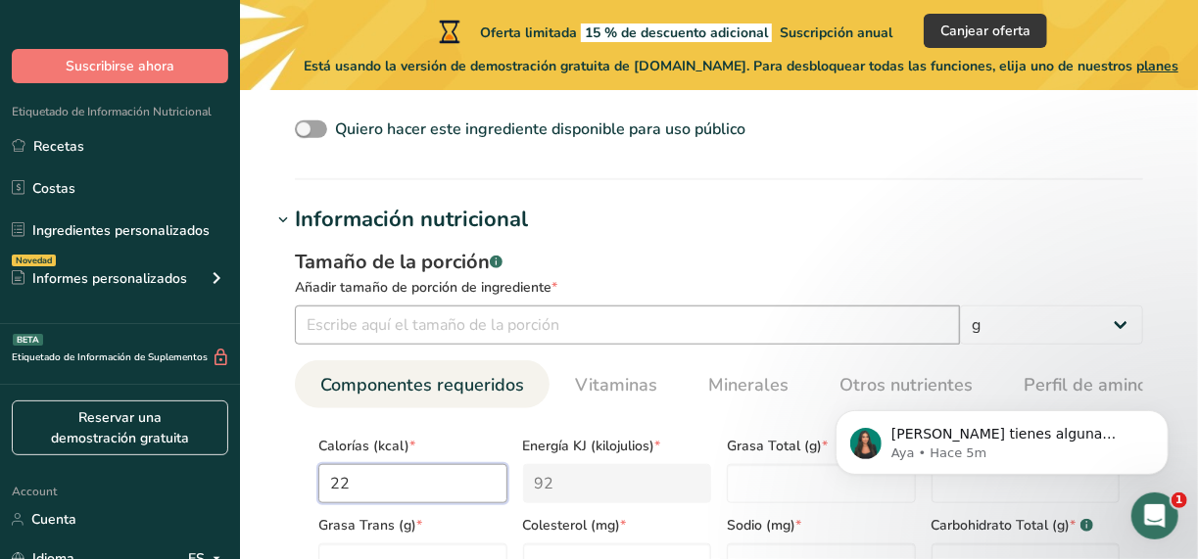
type input "22"
click at [680, 309] on input "number" at bounding box center [627, 325] width 665 height 39
type input "2"
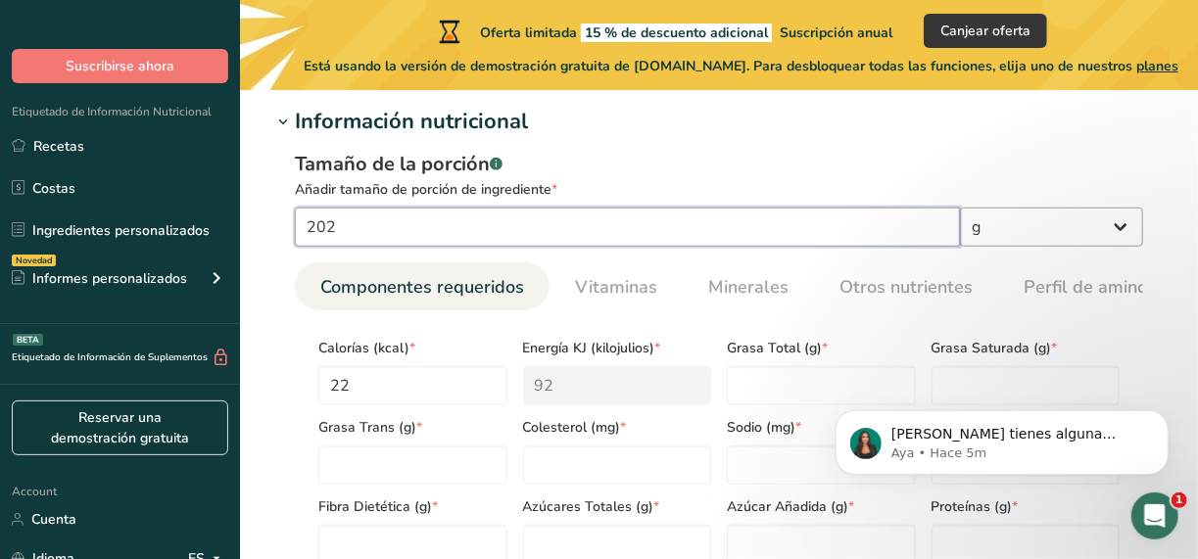
type input "202"
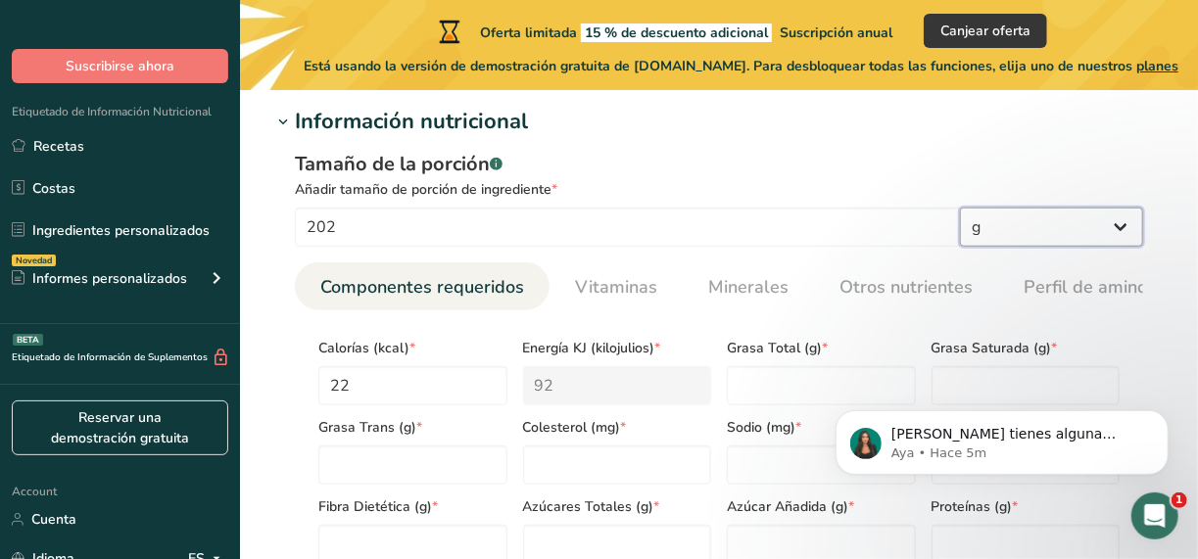
click at [1058, 228] on select "g kg mg mcg libras onza litro mL onza líquida cucharada cucharadita taza Cuarto…" at bounding box center [1051, 227] width 183 height 39
click at [1066, 164] on div "Tamaño de la porción .a-a{fill:#347362;}.b-a{fill:#fff;}" at bounding box center [719, 164] width 848 height 29
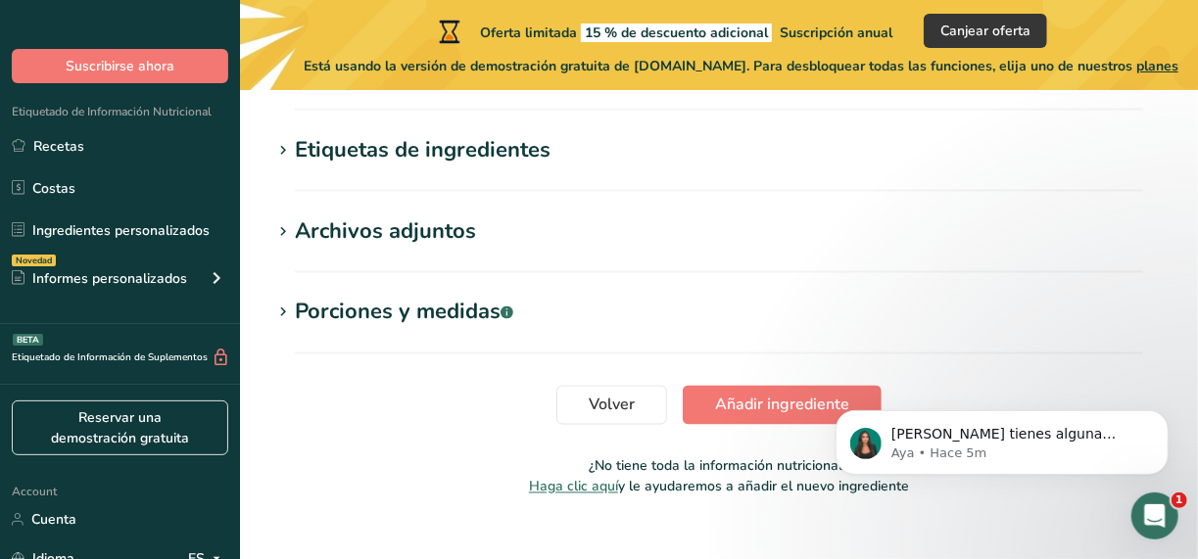
scroll to position [1568, 0]
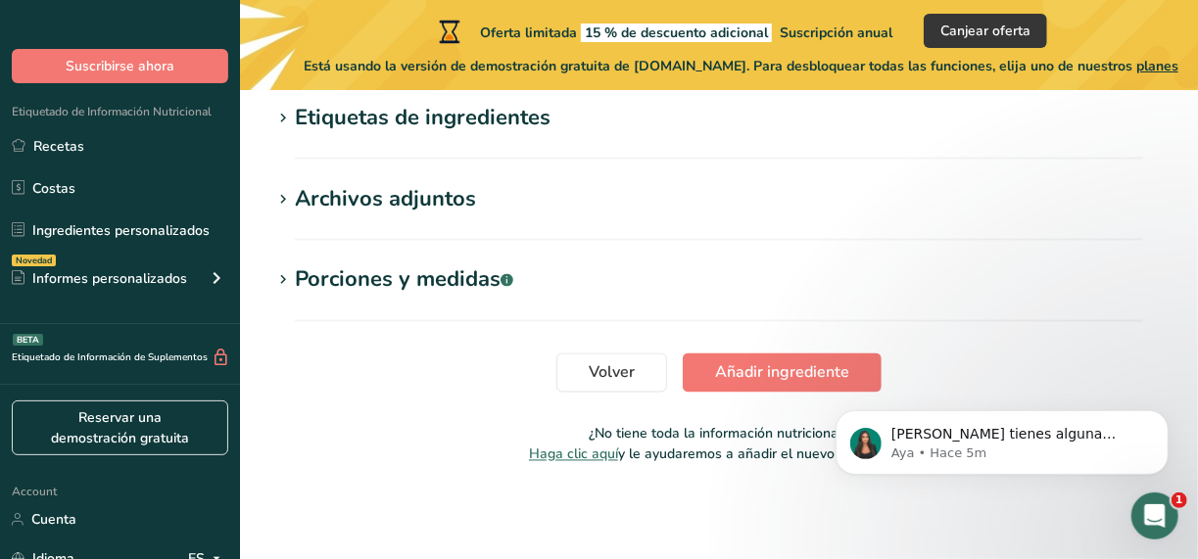
click at [746, 369] on span "Añadir ingrediente" at bounding box center [782, 374] width 134 height 24
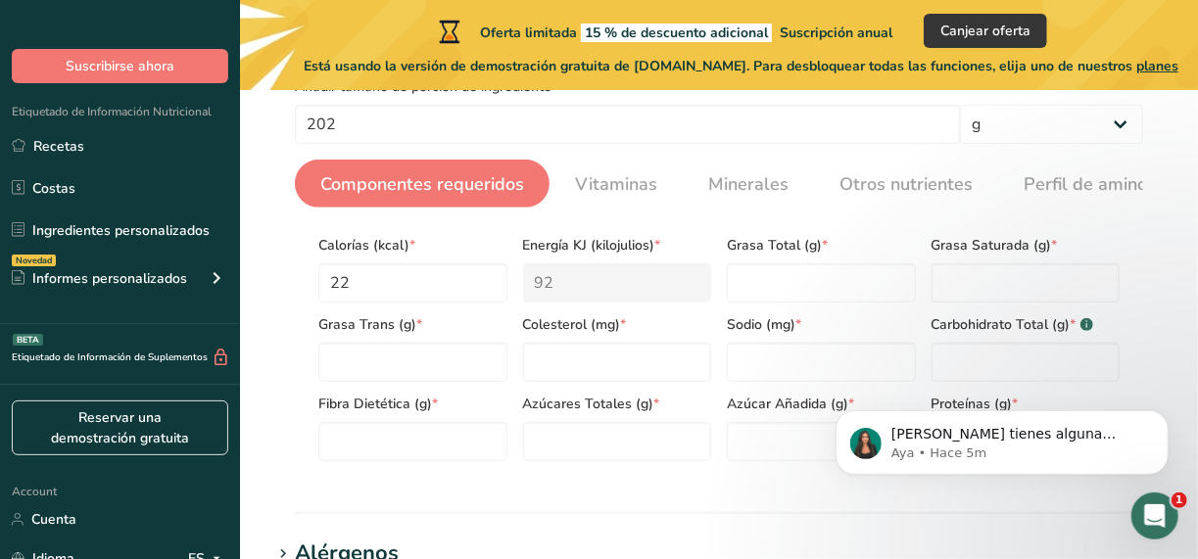
scroll to position [398, 0]
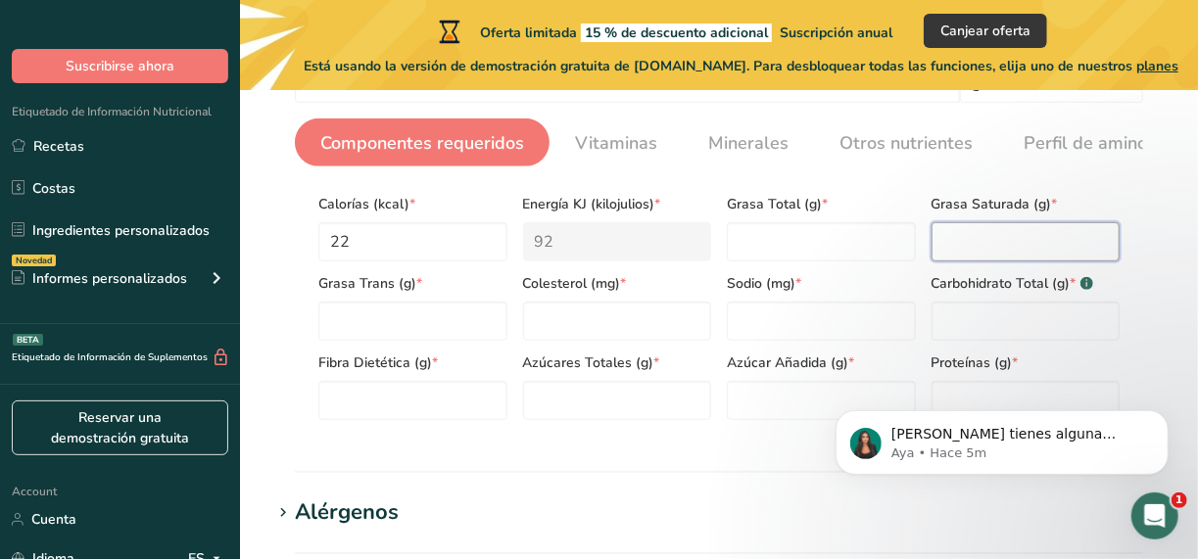
click at [1037, 232] on Fat "number" at bounding box center [1026, 241] width 189 height 39
type Fat "22"
click at [480, 326] on Fat "number" at bounding box center [412, 321] width 189 height 39
type Fat "22"
click at [562, 332] on input "number" at bounding box center [617, 321] width 189 height 39
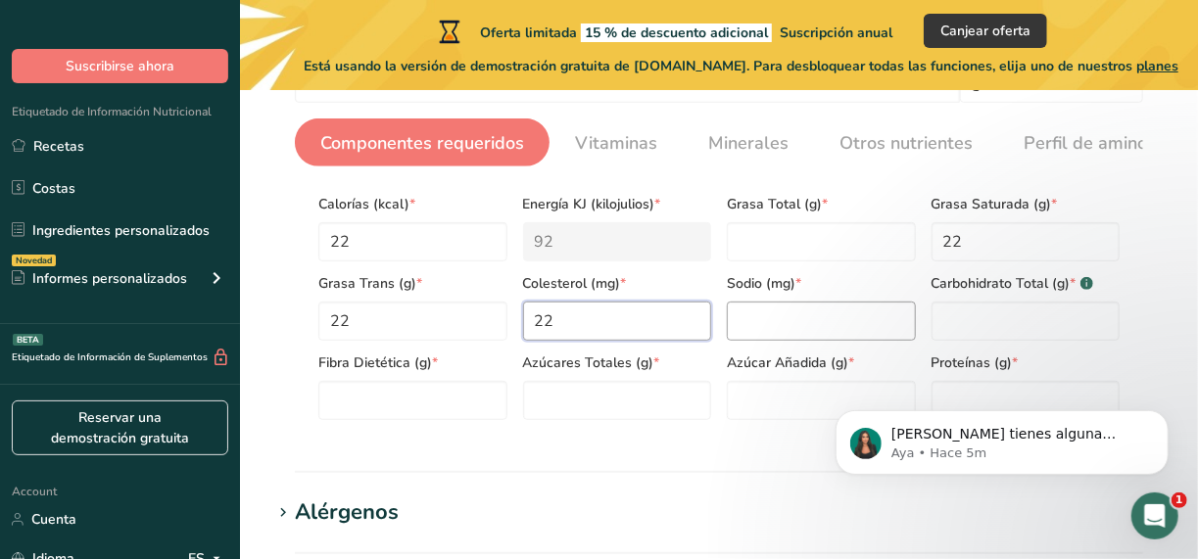
type input "22"
click at [771, 328] on input "number" at bounding box center [821, 321] width 189 height 39
type input "22"
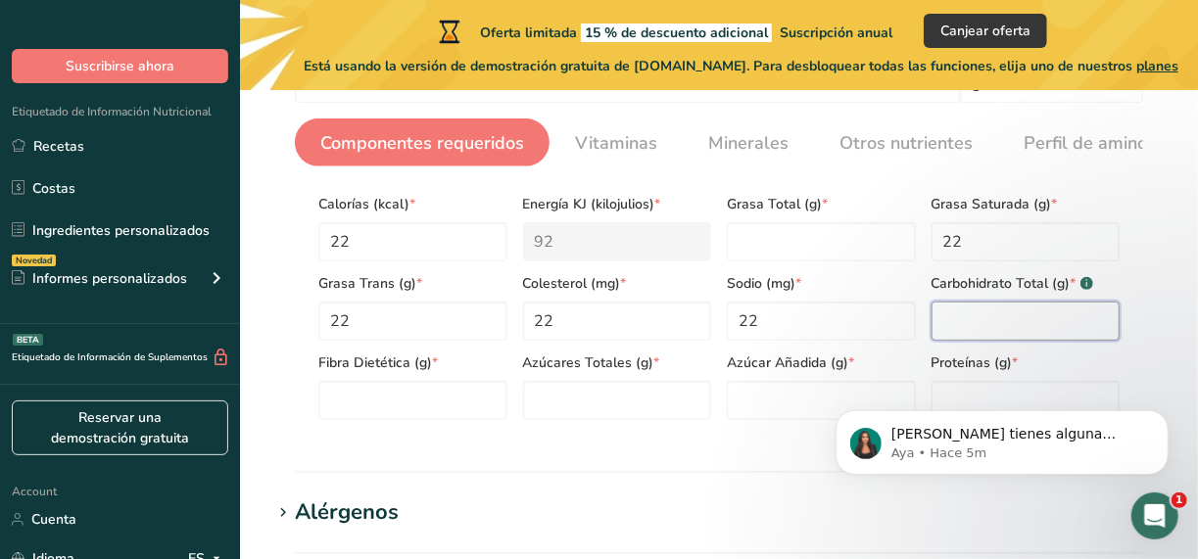
click at [968, 334] on Carbohydrates "number" at bounding box center [1026, 321] width 189 height 39
type Carbohydrates "22"
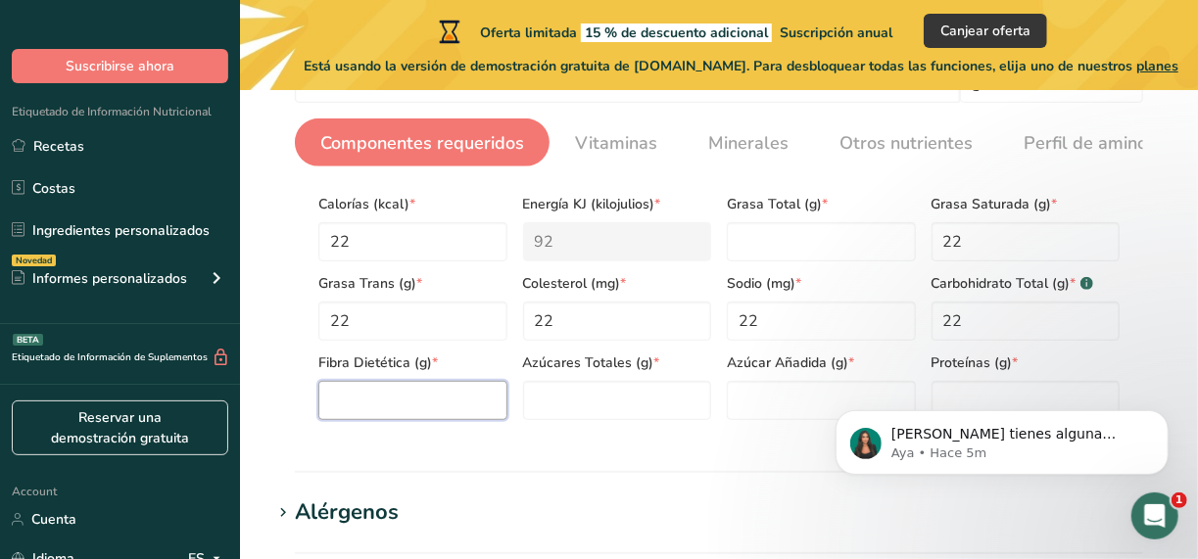
click at [467, 405] on Fiber "number" at bounding box center [412, 400] width 189 height 39
type Fiber "22"
click at [578, 377] on div "Azúcares Totales (g) *" at bounding box center [617, 380] width 205 height 79
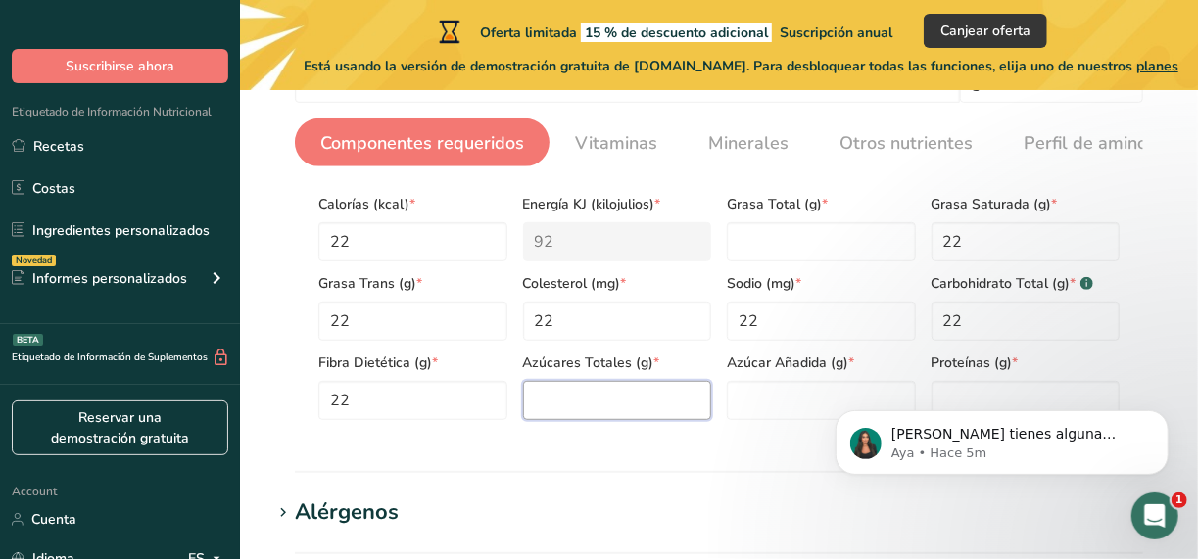
click at [575, 397] on Sugars "number" at bounding box center [617, 400] width 189 height 39
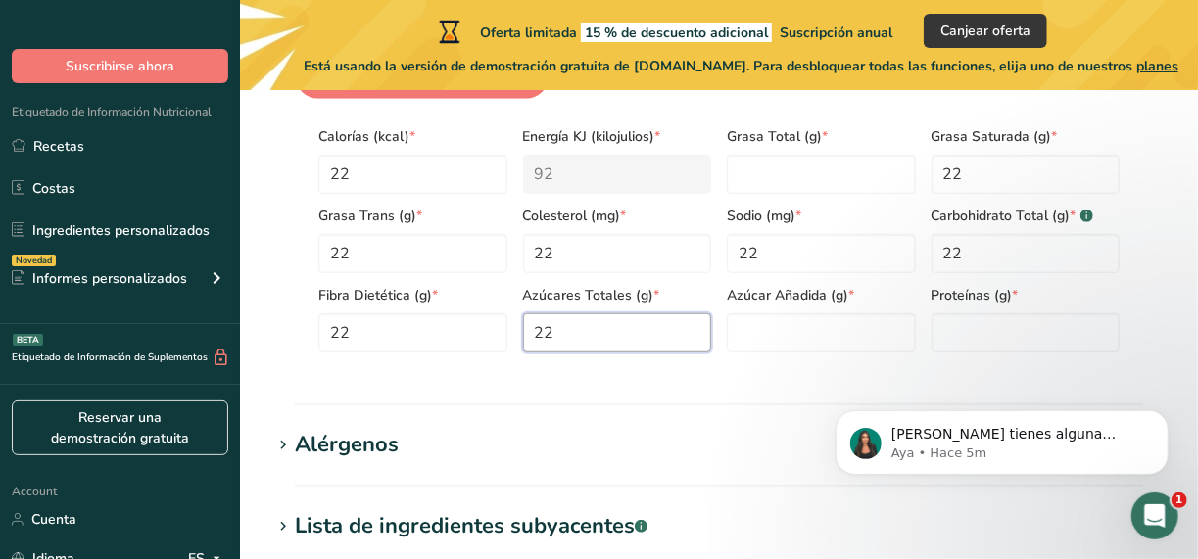
scroll to position [496, 0]
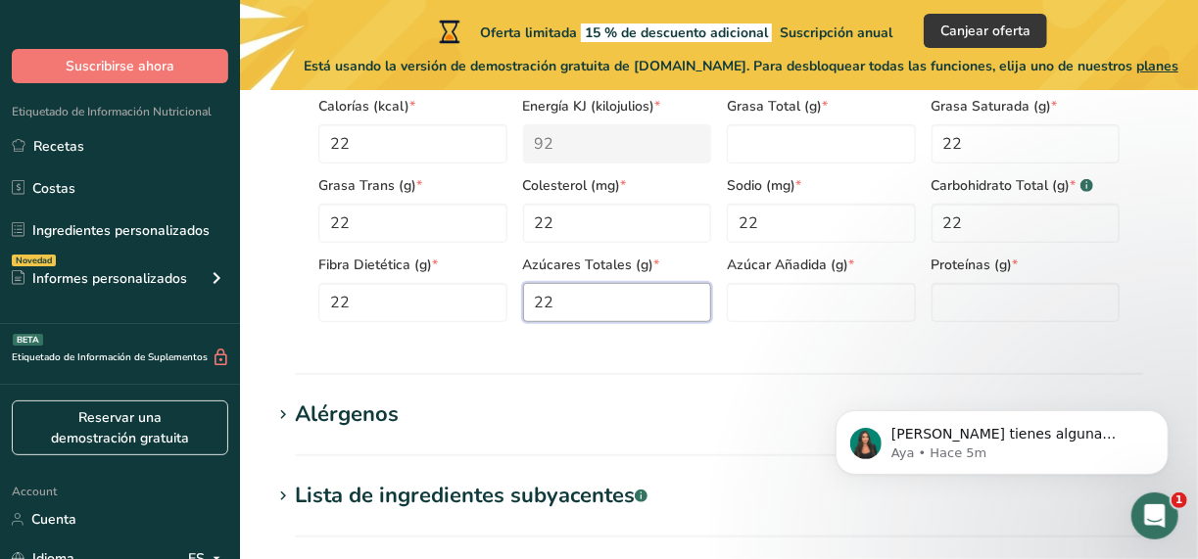
type Sugars "22"
click at [801, 328] on section "Calorías (kcal) * 22 Energía KJ (kilojulios) * 92 Grasa Total (g) * Grasa Satur…" at bounding box center [719, 203] width 848 height 269
click at [812, 309] on Sugars "number" at bounding box center [821, 302] width 189 height 39
type Sugars "22"
click at [949, 289] on input "number" at bounding box center [1026, 302] width 189 height 39
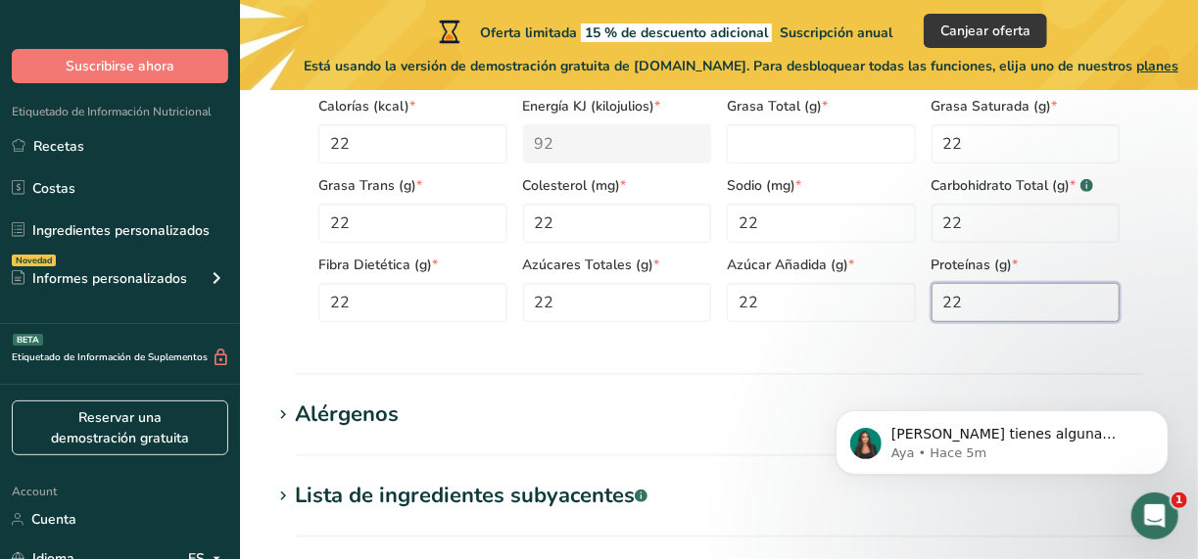
type input "22"
click at [815, 121] on div "Grasa Total (g) *" at bounding box center [821, 123] width 205 height 79
click at [803, 136] on Fat "number" at bounding box center [821, 143] width 189 height 39
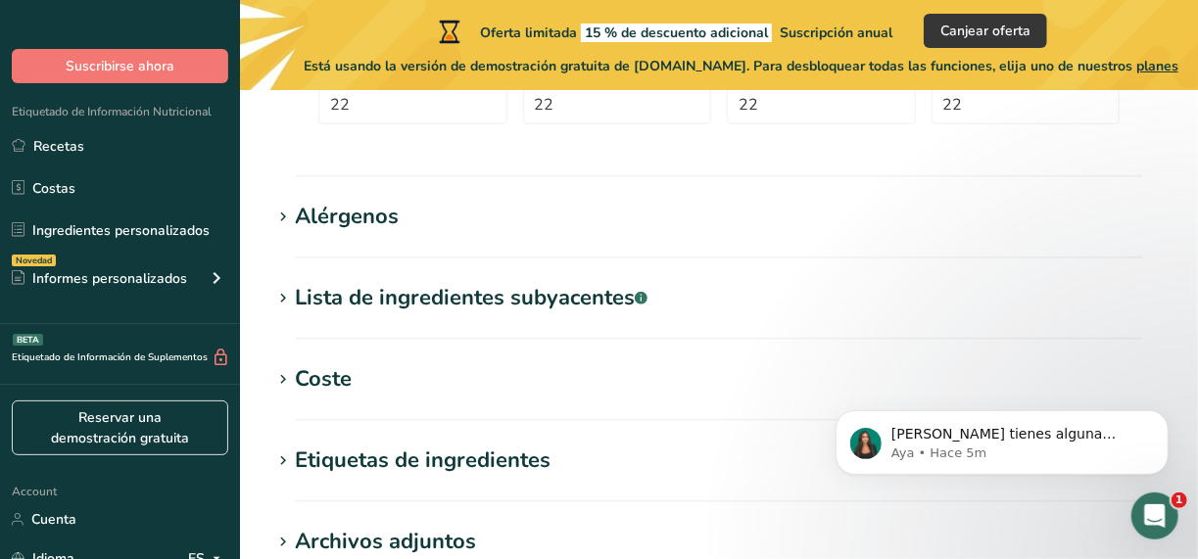
scroll to position [1041, 0]
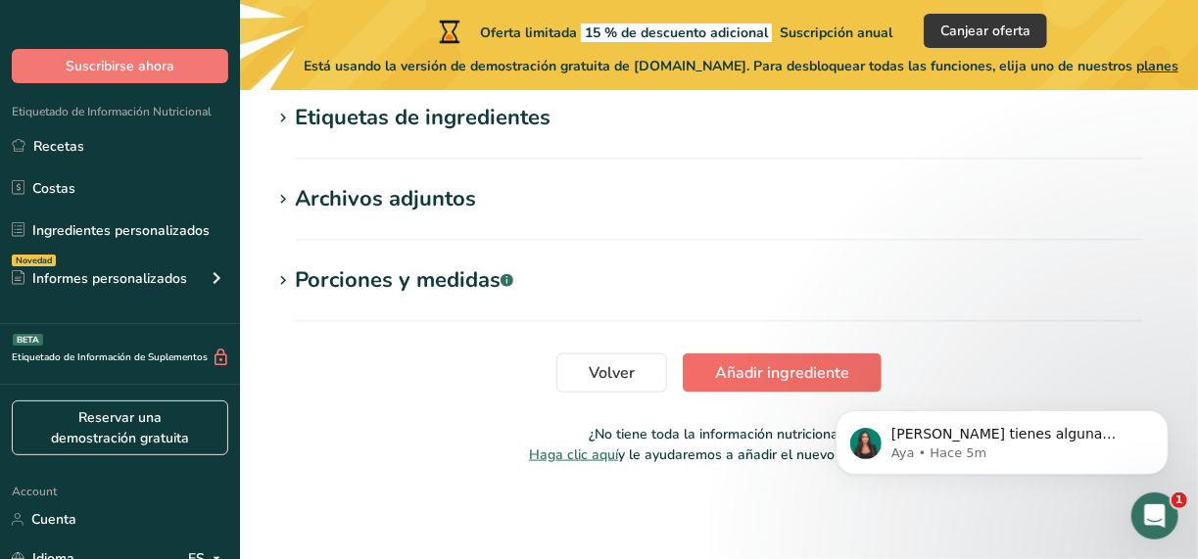
type Fat "21.9999"
click at [739, 373] on span "Añadir ingrediente" at bounding box center [782, 374] width 134 height 24
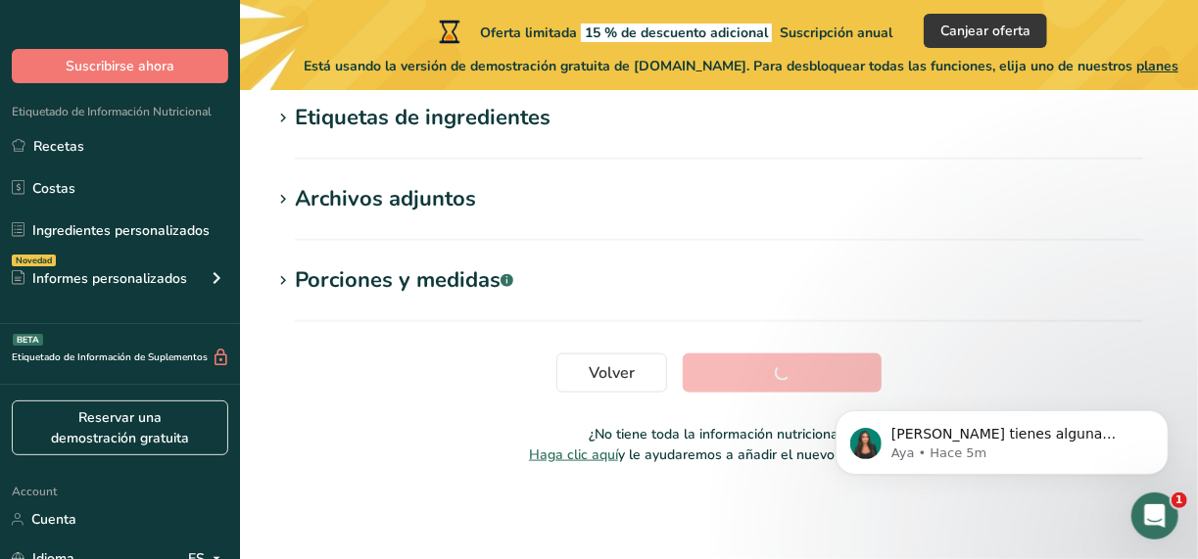
scroll to position [582, 0]
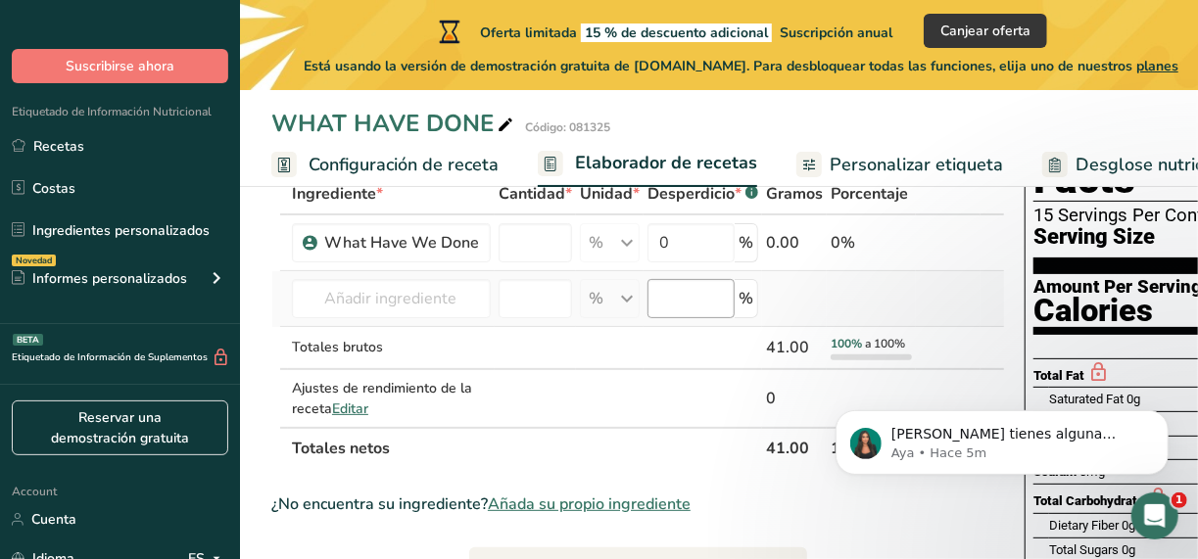
scroll to position [98, 0]
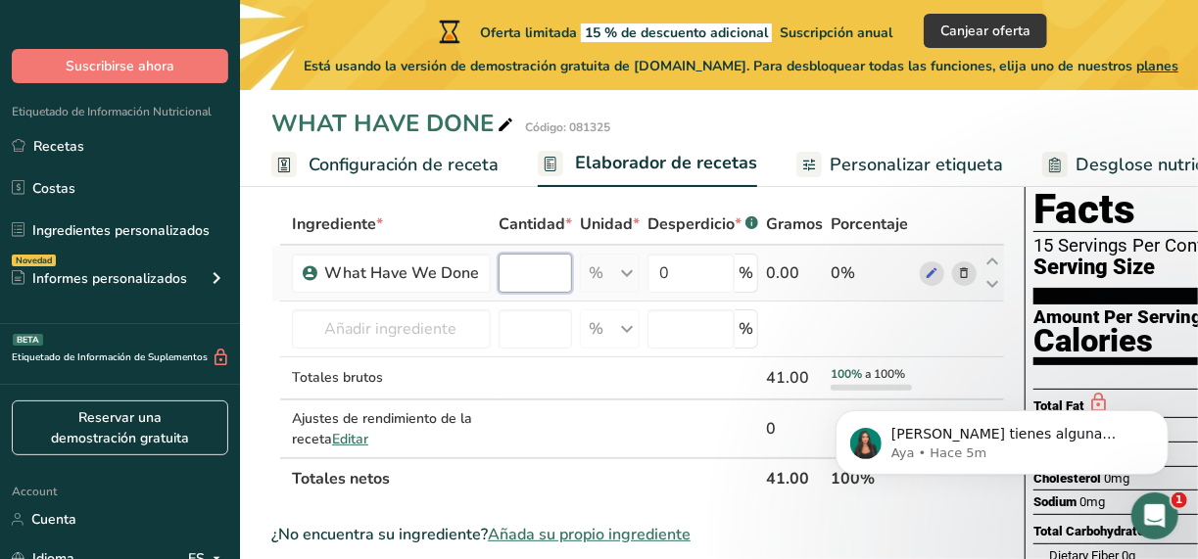
click at [516, 266] on input "number" at bounding box center [535, 273] width 73 height 39
type input "10"
click at [927, 220] on div "Ingrediente * Cantidad * Unidad * Desperdicio * .a-a{fill:#347362;}.b-a{fill:#f…" at bounding box center [638, 352] width 734 height 296
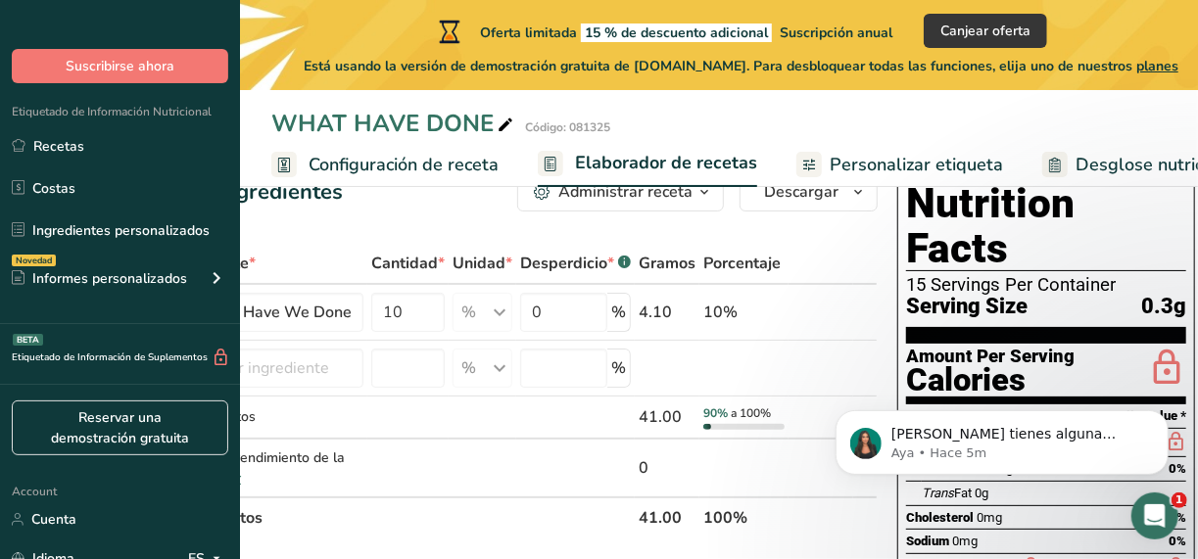
scroll to position [0, 0]
